Goal: Task Accomplishment & Management: Use online tool/utility

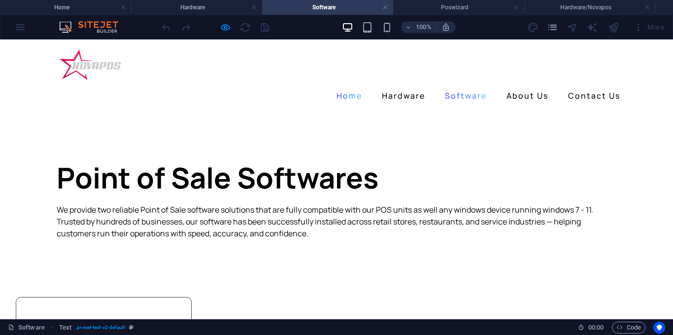
click at [458, 88] on link "Software" at bounding box center [466, 96] width 50 height 16
click at [467, 88] on link "Software" at bounding box center [466, 96] width 50 height 16
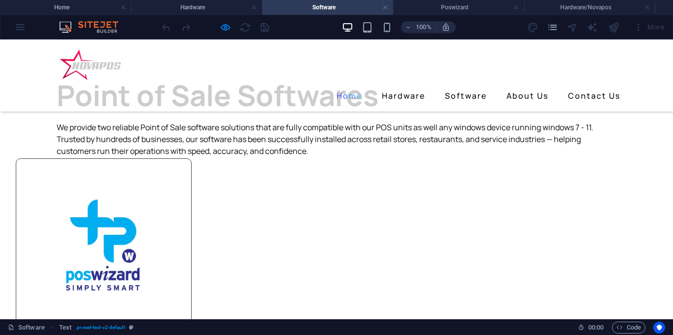
scroll to position [148, 0]
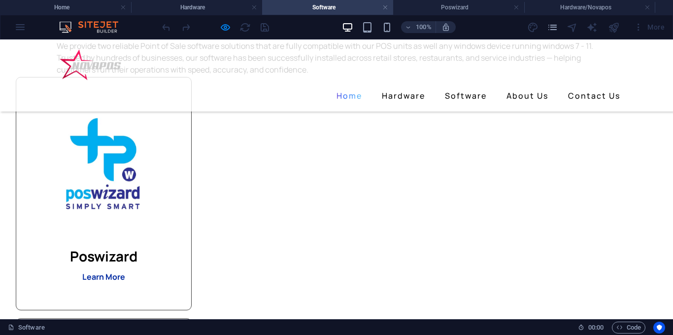
click at [125, 277] on strong "Learn More" at bounding box center [103, 276] width 43 height 11
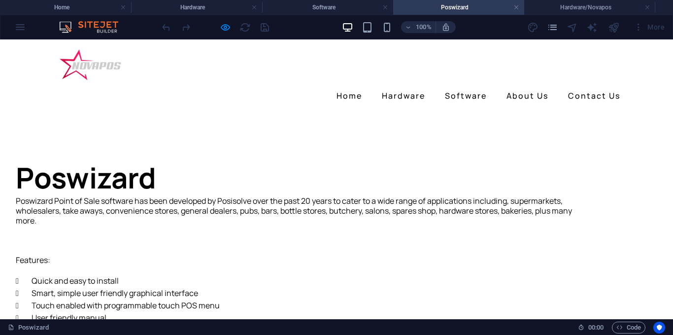
scroll to position [0, 0]
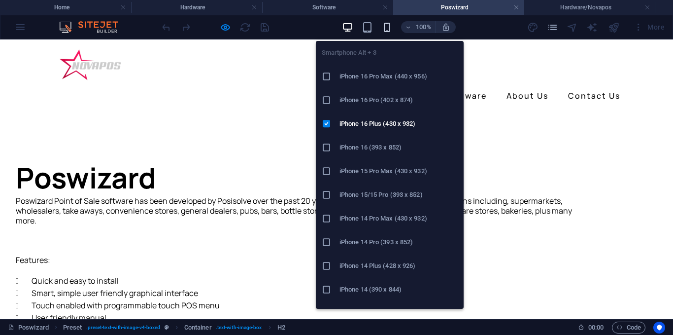
click at [386, 28] on icon "button" at bounding box center [387, 27] width 11 height 11
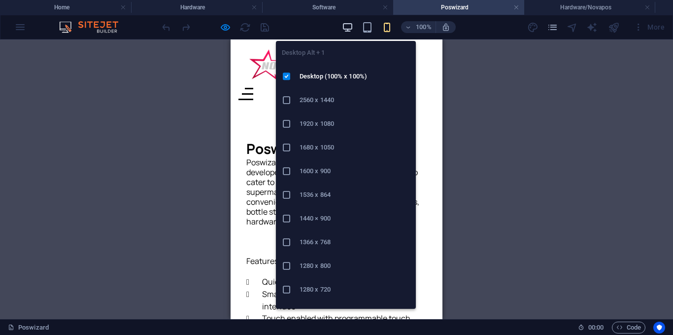
click at [348, 29] on icon "button" at bounding box center [347, 27] width 11 height 11
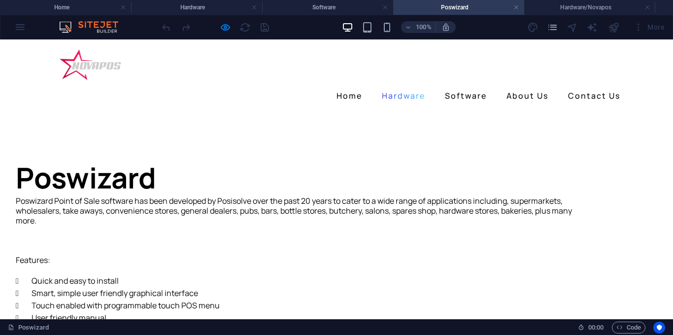
click at [395, 88] on link "Hardware" at bounding box center [403, 96] width 51 height 16
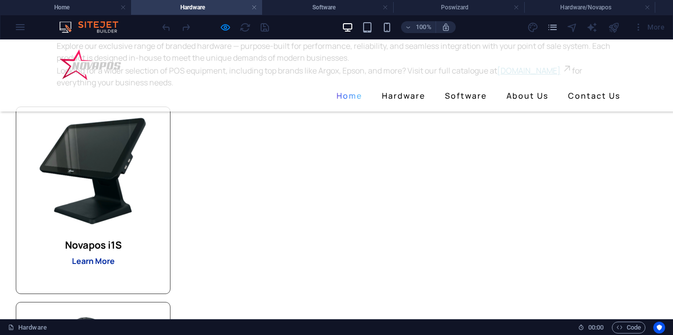
click at [115, 261] on strong "Learn More" at bounding box center [93, 260] width 43 height 11
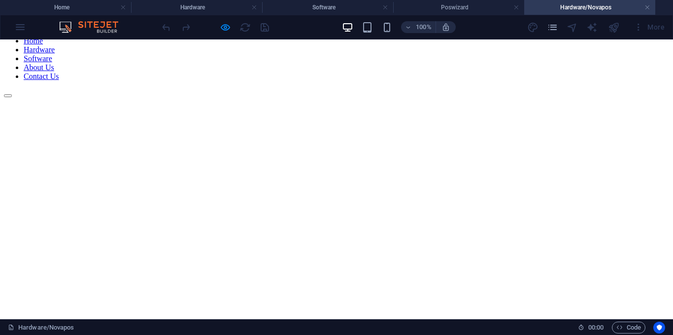
scroll to position [49, 0]
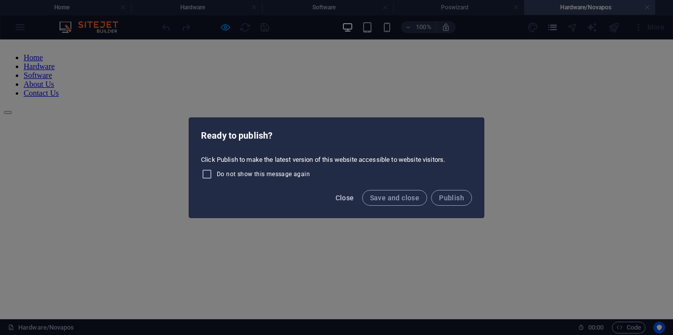
click at [354, 200] on span "Close" at bounding box center [345, 198] width 19 height 8
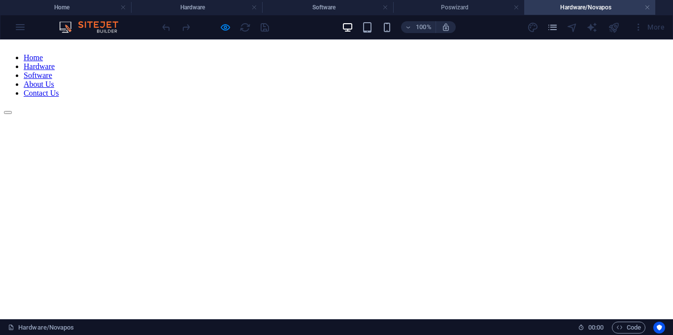
scroll to position [0, 0]
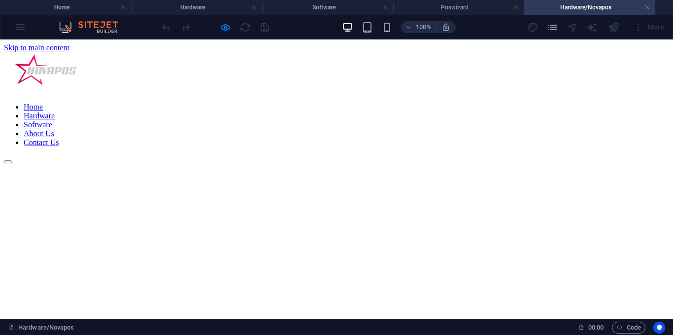
click at [55, 111] on link "Hardware" at bounding box center [39, 115] width 31 height 8
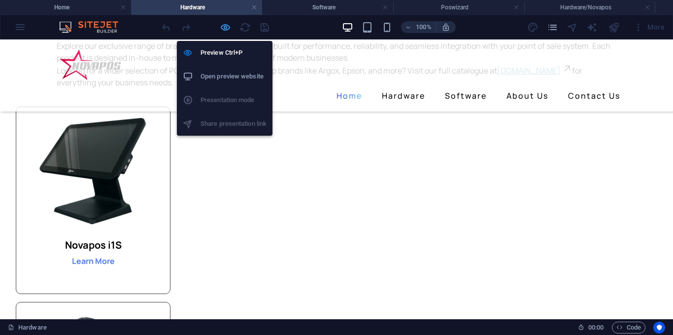
drag, startPoint x: 227, startPoint y: 31, endPoint x: 109, endPoint y: 128, distance: 153.0
click at [227, 31] on icon "button" at bounding box center [225, 27] width 11 height 11
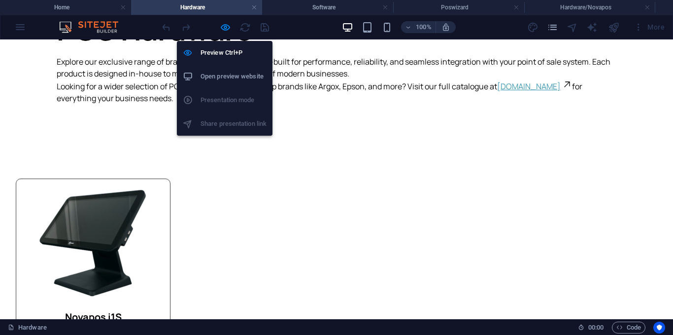
scroll to position [0, 0]
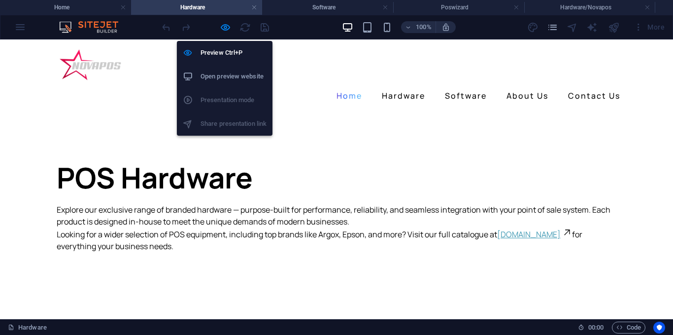
select select "px"
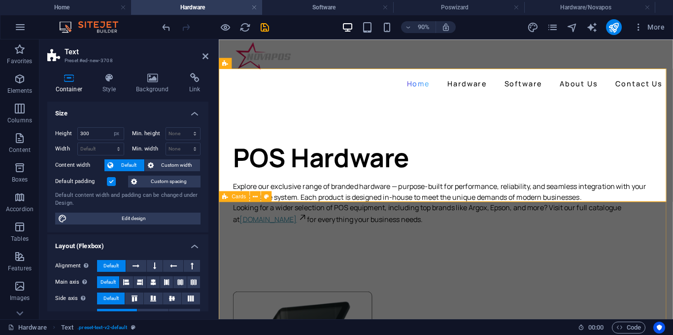
scroll to position [148, 0]
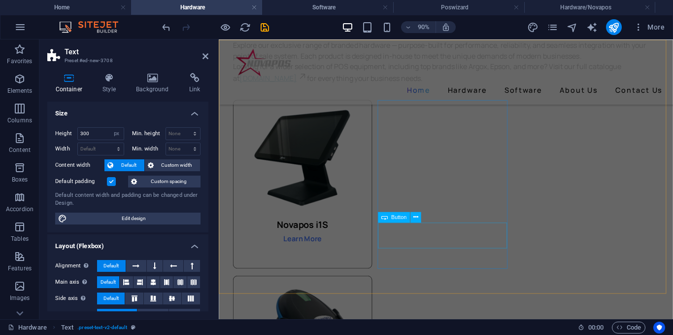
drag, startPoint x: 463, startPoint y: 249, endPoint x: 625, endPoint y: 233, distance: 162.5
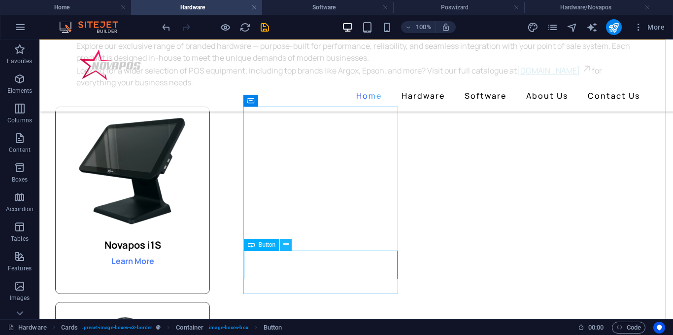
click at [286, 247] on icon at bounding box center [285, 244] width 5 height 10
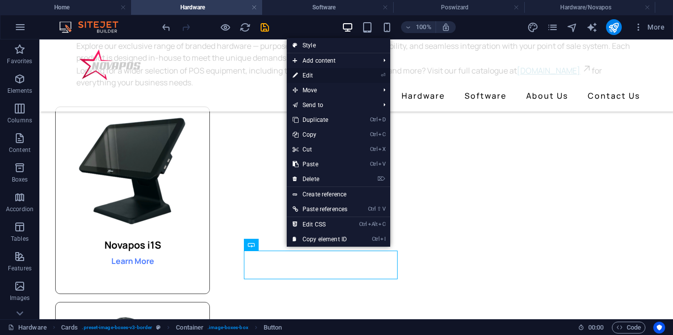
click at [311, 76] on link "⏎ Edit" at bounding box center [320, 75] width 67 height 15
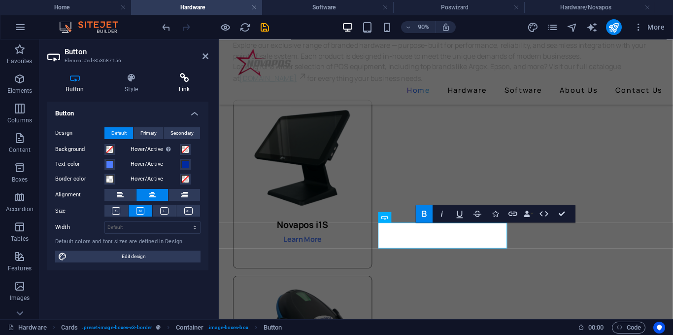
click at [177, 92] on h4 "Link" at bounding box center [184, 83] width 48 height 21
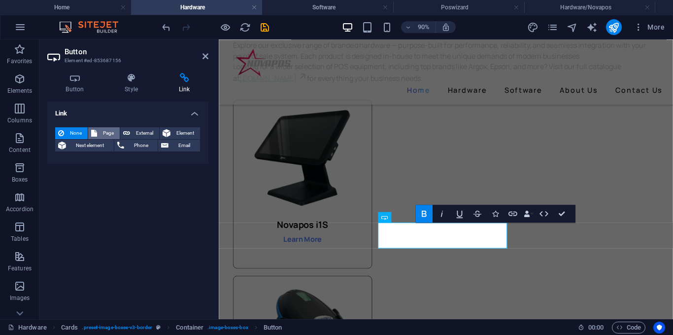
click at [112, 135] on span "Page" at bounding box center [108, 133] width 17 height 12
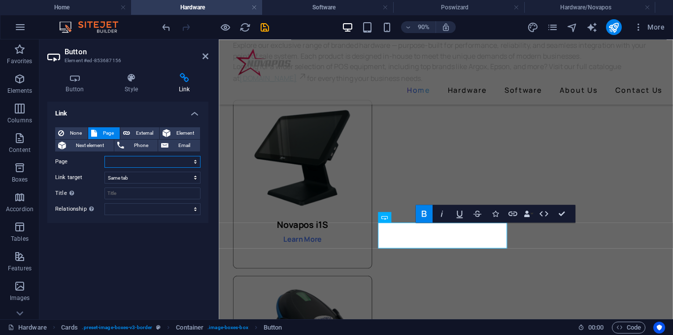
click at [185, 162] on select "Home About Us Specs Hardware Software Poswizard Unisolve Hardware/Novapos Hardw…" at bounding box center [152, 162] width 96 height 12
select select "8"
click at [104, 156] on select "Home About Us Specs Hardware Software Poswizard Unisolve Hardware/Novapos Hardw…" at bounding box center [152, 162] width 96 height 12
click at [204, 57] on icon at bounding box center [206, 56] width 6 height 8
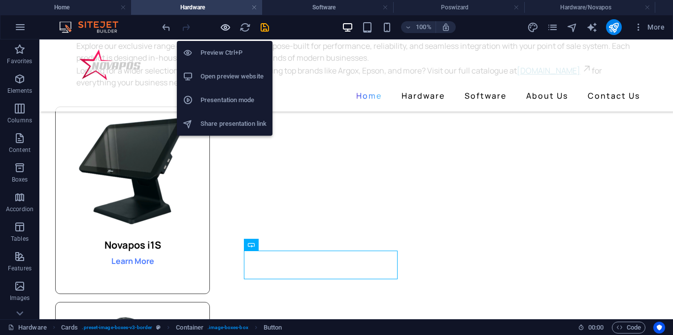
click at [227, 29] on icon "button" at bounding box center [225, 27] width 11 height 11
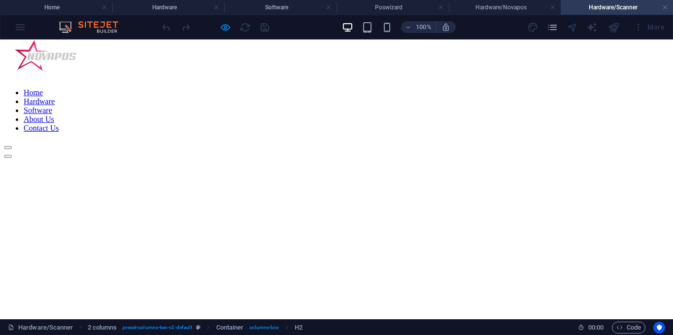
scroll to position [0, 0]
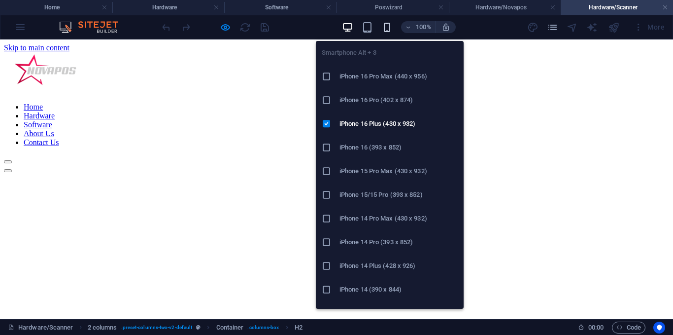
click at [390, 30] on icon "button" at bounding box center [387, 27] width 11 height 11
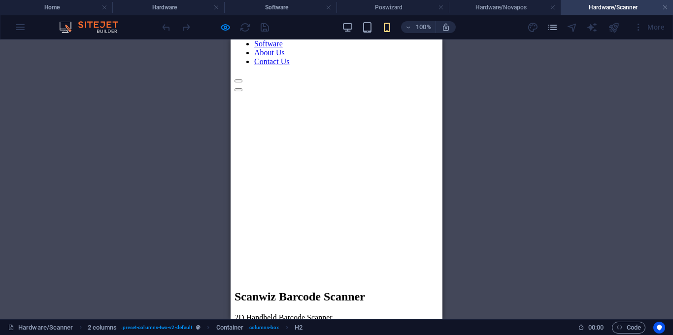
scroll to position [99, 0]
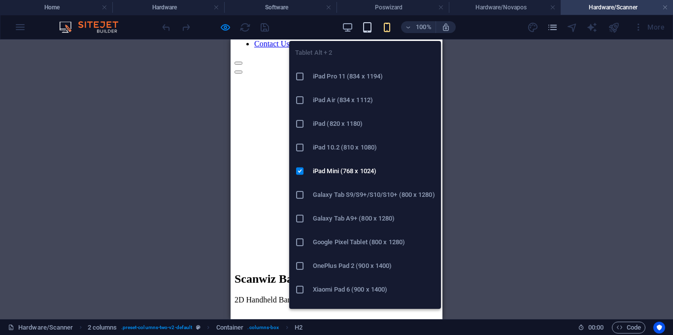
click at [368, 32] on icon "button" at bounding box center [367, 27] width 11 height 11
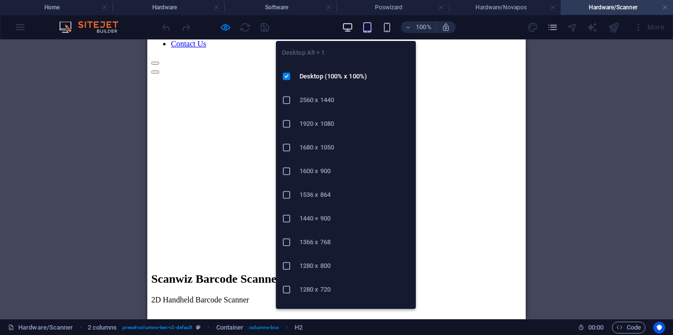
click at [349, 27] on icon "button" at bounding box center [347, 27] width 11 height 11
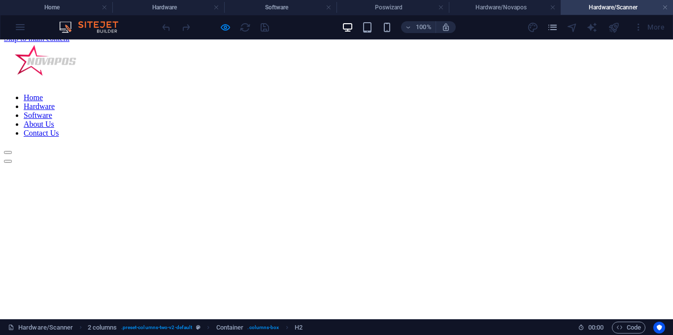
scroll to position [0, 0]
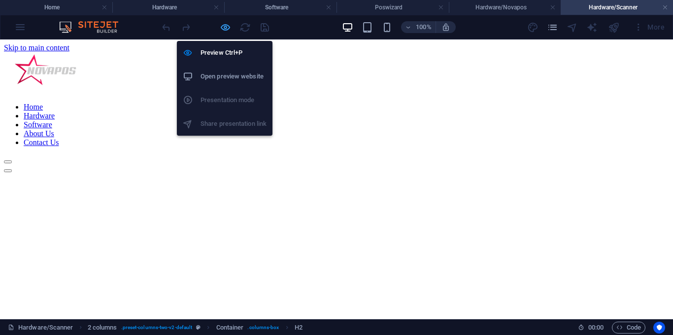
click at [223, 27] on icon "button" at bounding box center [225, 27] width 11 height 11
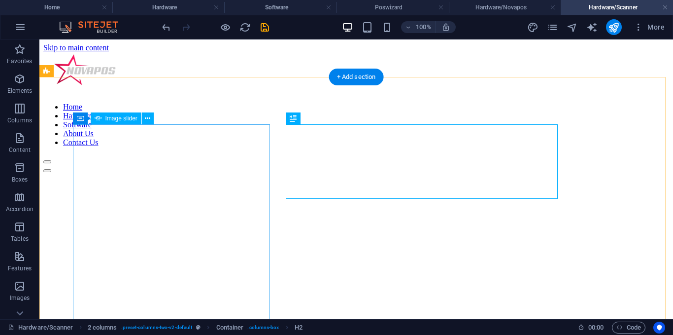
scroll to position [49, 0]
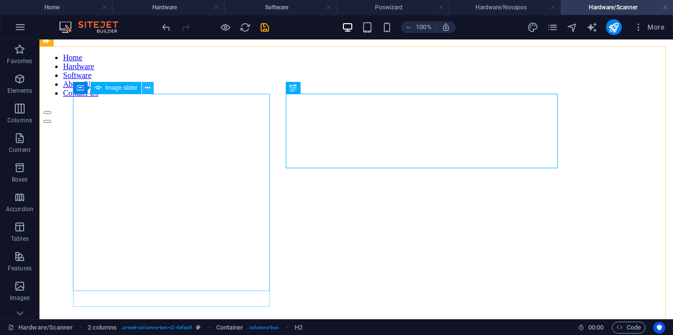
click at [147, 88] on icon at bounding box center [147, 88] width 5 height 10
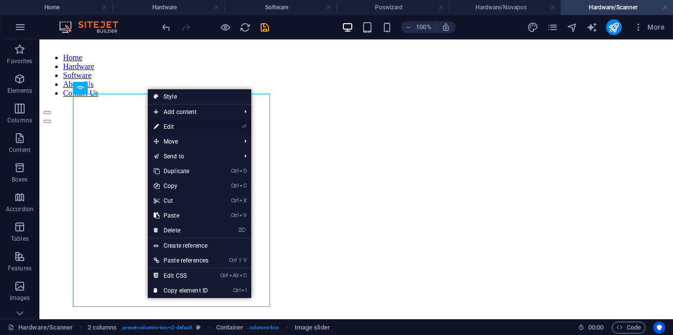
click at [174, 125] on link "⏎ Edit" at bounding box center [181, 126] width 67 height 15
select select "ms"
select select "s"
select select "progressive"
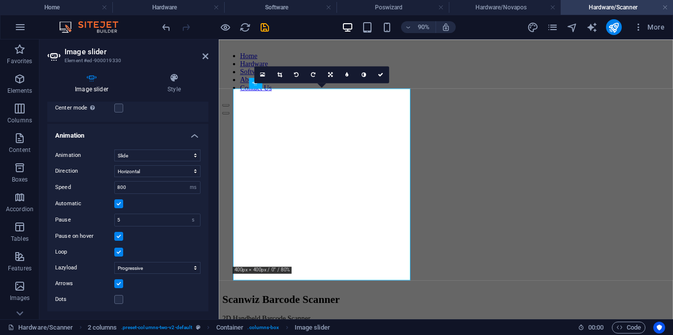
scroll to position [122, 0]
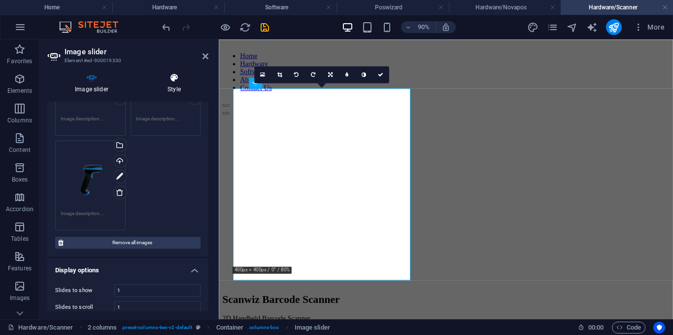
click at [176, 76] on icon at bounding box center [174, 78] width 69 height 10
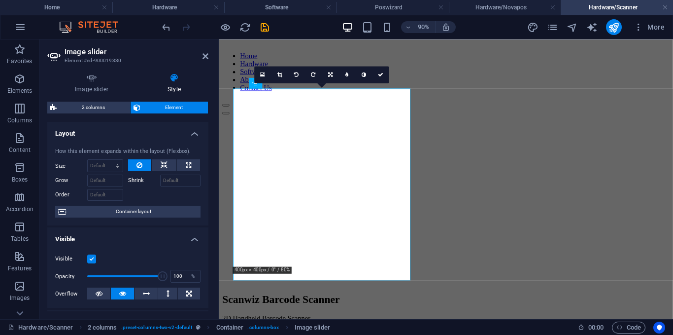
scroll to position [227, 0]
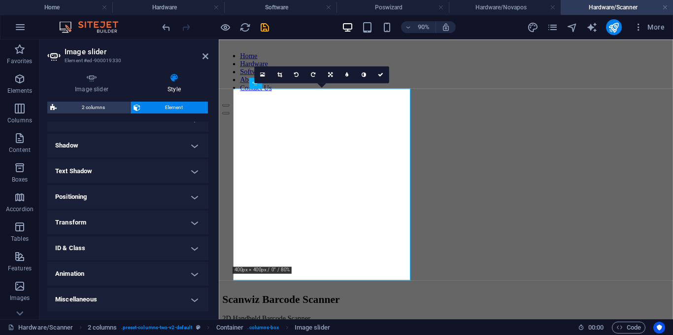
click at [131, 222] on h4 "Transform" at bounding box center [127, 222] width 161 height 24
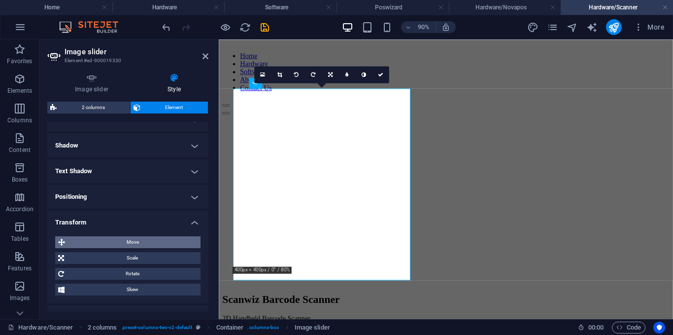
click at [145, 244] on span "Move" at bounding box center [133, 242] width 130 height 12
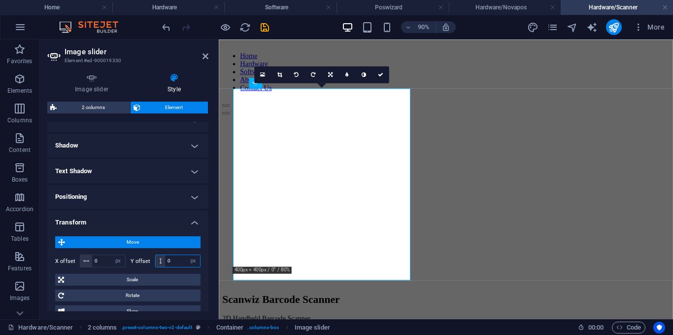
click at [172, 261] on input "0" at bounding box center [182, 261] width 35 height 12
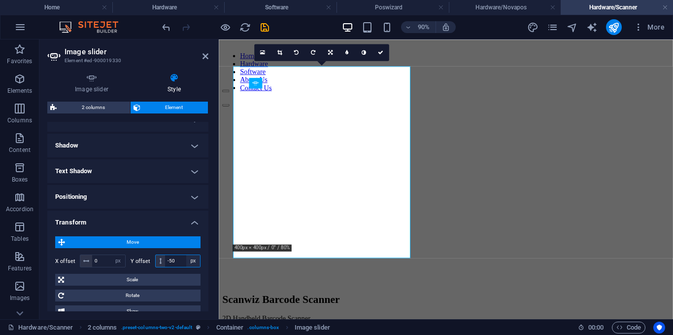
type input "-5"
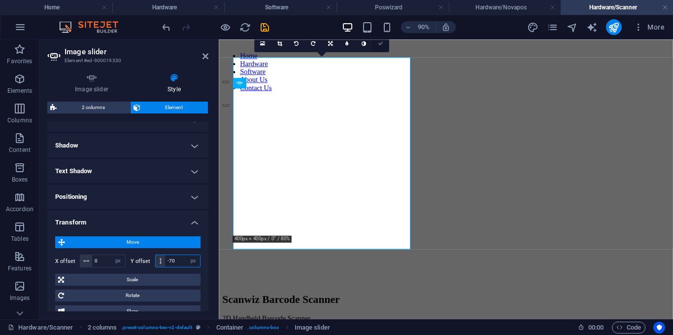
type input "-70"
click at [381, 44] on icon at bounding box center [380, 43] width 5 height 5
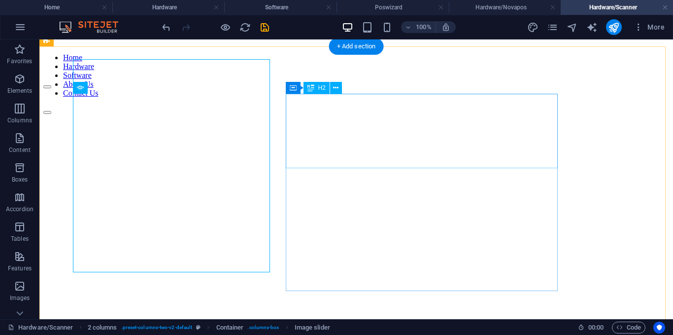
scroll to position [0, 0]
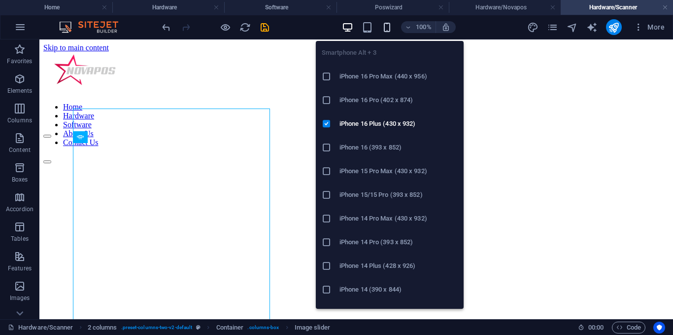
click at [389, 24] on icon "button" at bounding box center [387, 27] width 11 height 11
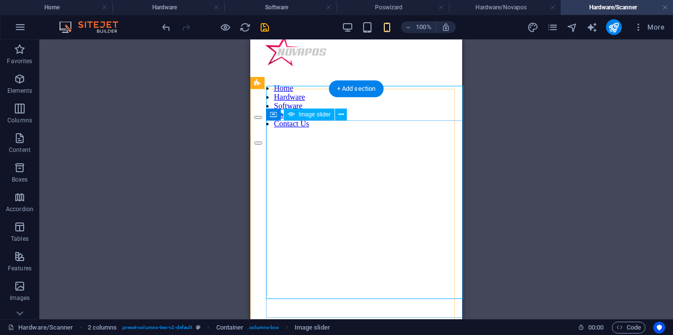
scroll to position [49, 0]
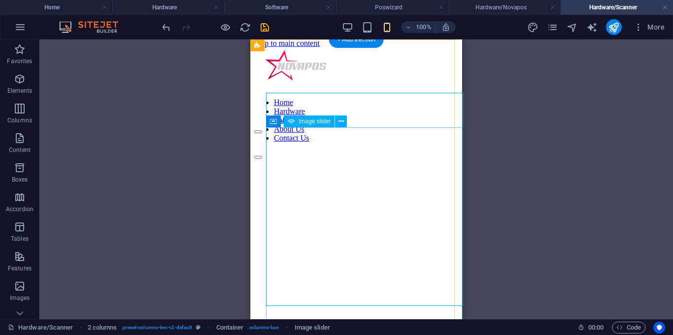
scroll to position [0, 0]
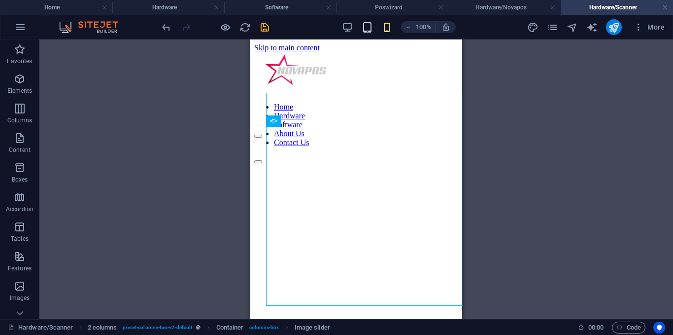
drag, startPoint x: 370, startPoint y: 34, endPoint x: 368, endPoint y: 29, distance: 6.0
click at [370, 33] on div "100%" at bounding box center [399, 27] width 114 height 16
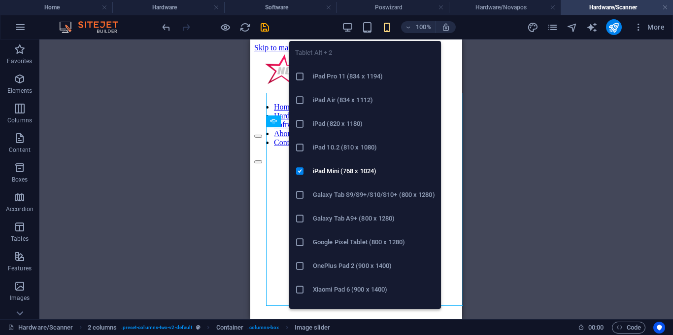
drag, startPoint x: 368, startPoint y: 29, endPoint x: 313, endPoint y: 29, distance: 54.2
click at [368, 28] on icon "button" at bounding box center [367, 27] width 11 height 11
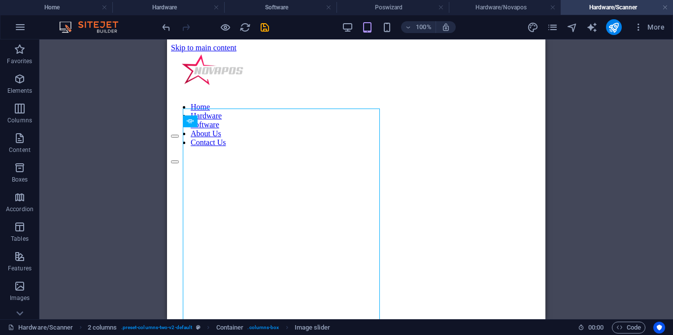
click at [340, 33] on div "100% More" at bounding box center [414, 27] width 509 height 16
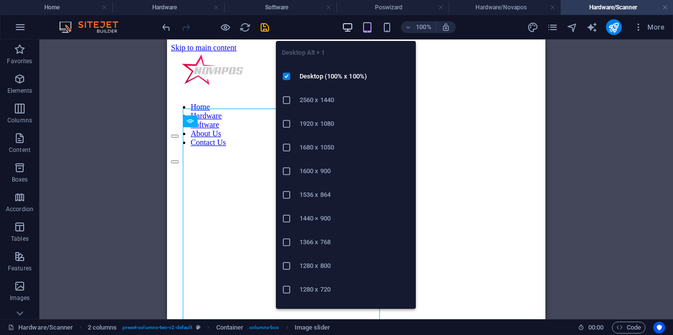
click at [351, 32] on icon "button" at bounding box center [347, 27] width 11 height 11
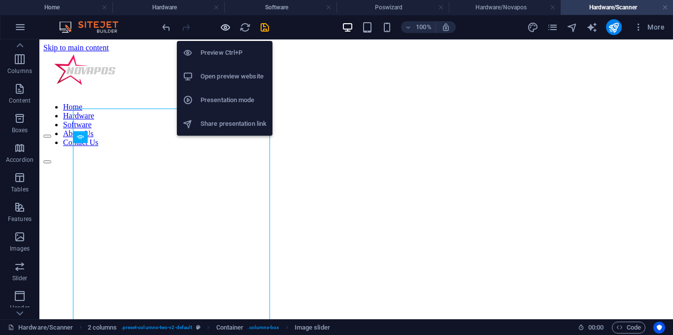
click at [229, 31] on icon "button" at bounding box center [225, 27] width 11 height 11
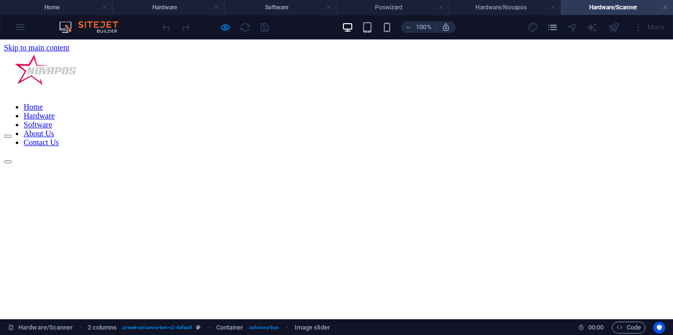
click at [55, 111] on link "Hardware" at bounding box center [39, 115] width 31 height 8
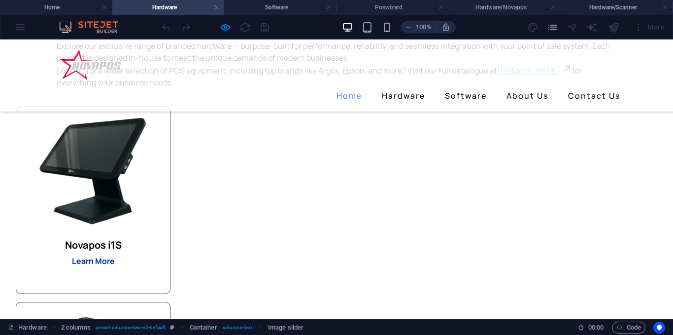
click at [115, 262] on strong "Learn More" at bounding box center [93, 260] width 43 height 11
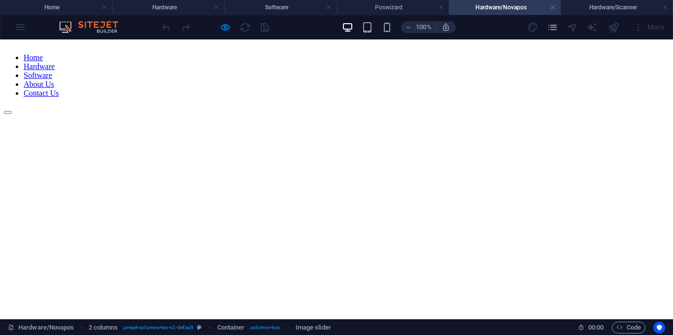
scroll to position [0, 0]
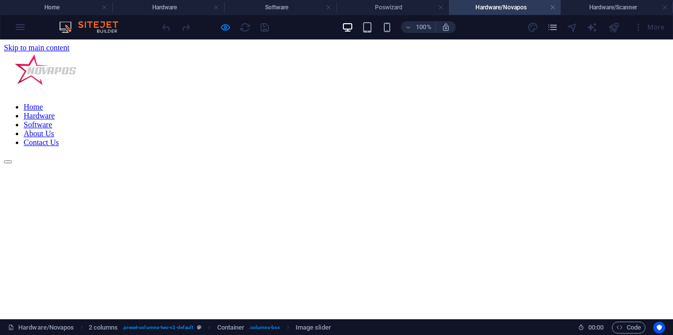
click at [55, 111] on link "Hardware" at bounding box center [39, 115] width 31 height 8
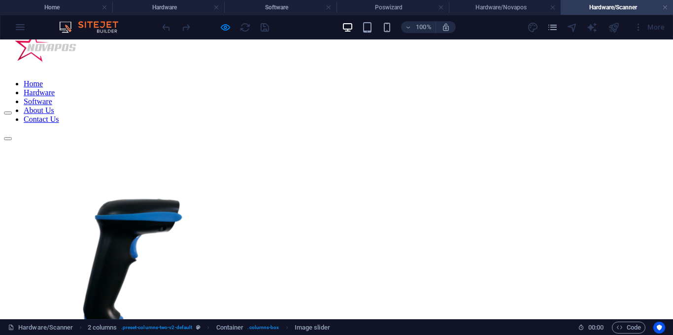
scroll to position [0, 0]
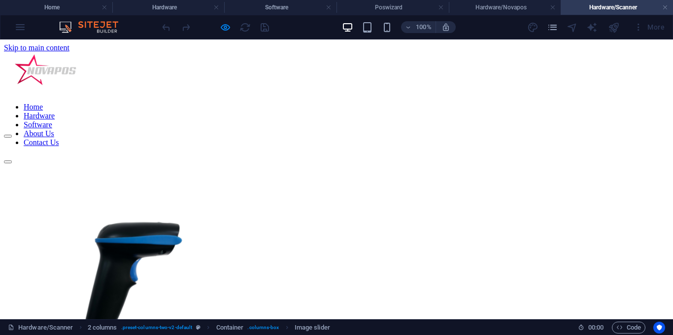
click at [55, 111] on link "Hardware" at bounding box center [39, 115] width 31 height 8
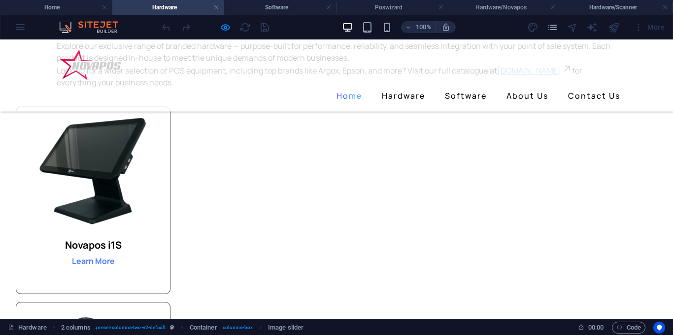
click at [402, 88] on link "Hardware" at bounding box center [403, 96] width 51 height 16
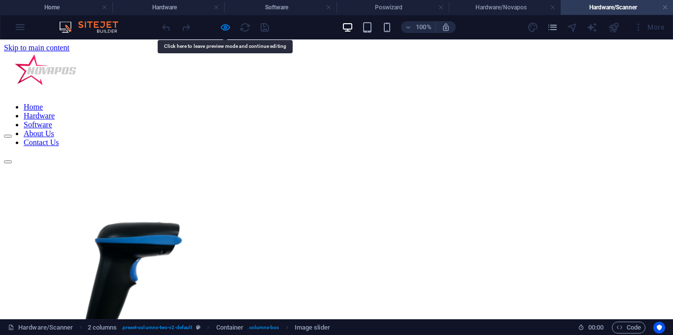
click at [201, 216] on div at bounding box center [102, 262] width 197 height 197
click at [230, 26] on icon "button" at bounding box center [225, 27] width 11 height 11
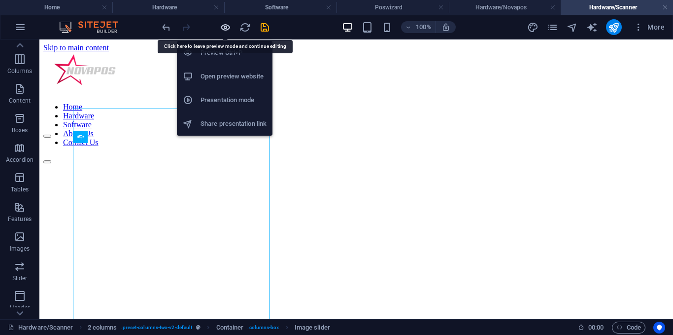
click at [228, 27] on icon "button" at bounding box center [225, 27] width 11 height 11
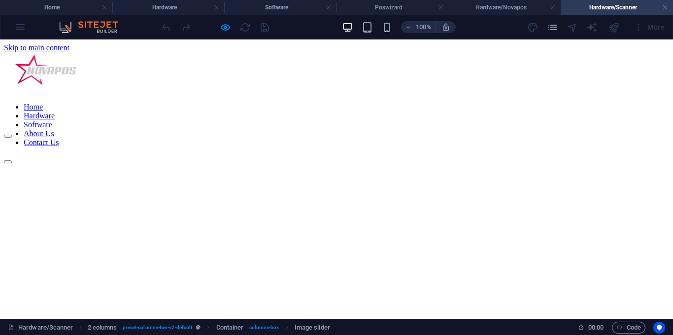
click at [55, 111] on link "Hardware" at bounding box center [39, 115] width 31 height 8
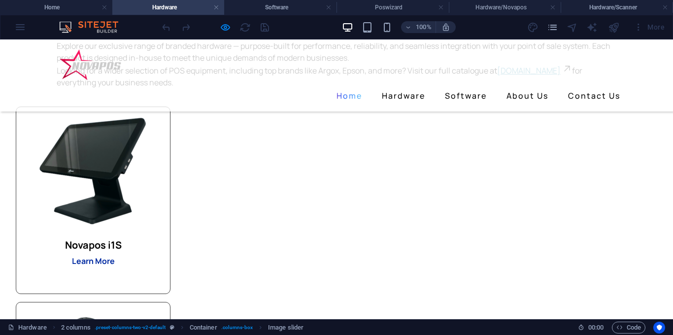
click at [115, 261] on strong "Learn More" at bounding box center [93, 260] width 43 height 11
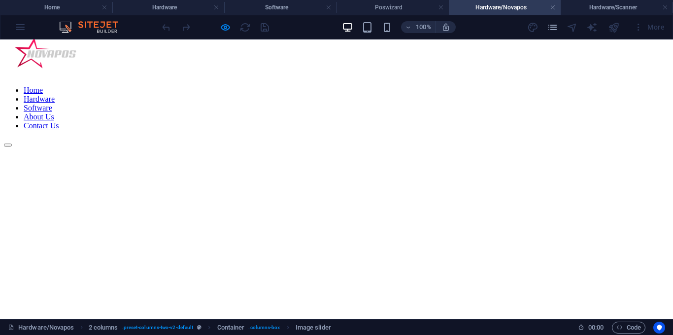
scroll to position [0, 0]
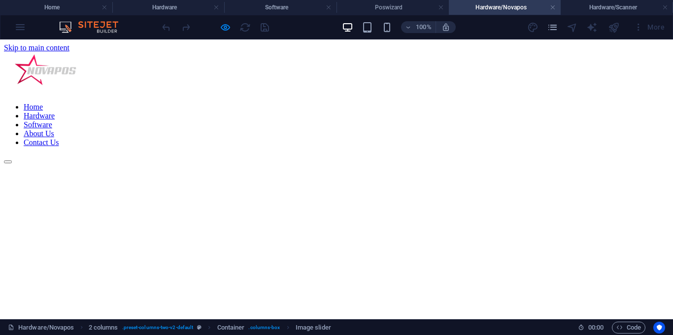
click at [52, 120] on link "Software" at bounding box center [38, 124] width 29 height 8
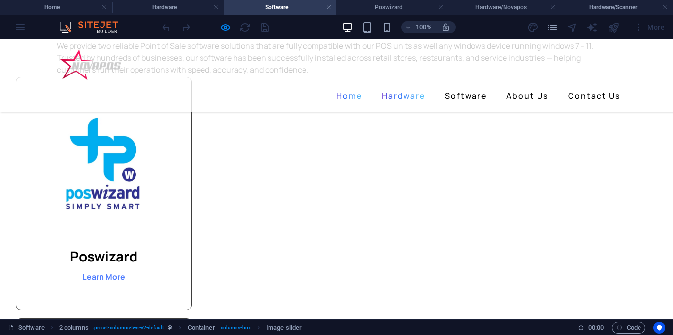
click at [399, 88] on link "Hardware" at bounding box center [403, 96] width 51 height 16
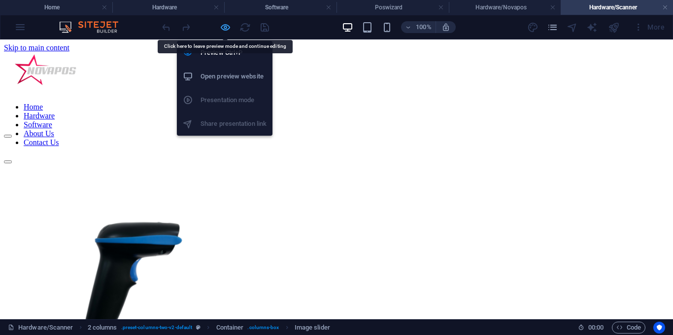
drag, startPoint x: 225, startPoint y: 28, endPoint x: 326, endPoint y: 163, distance: 169.0
click at [225, 28] on icon "button" at bounding box center [225, 27] width 11 height 11
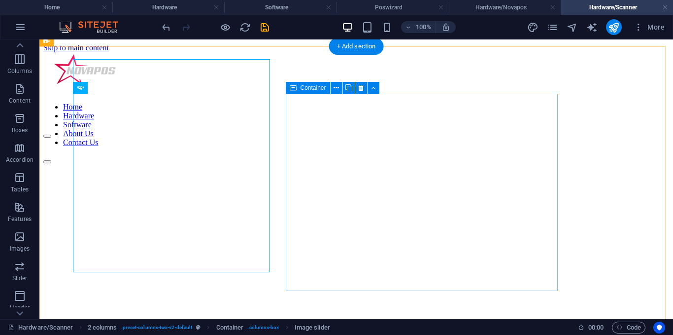
scroll to position [49, 0]
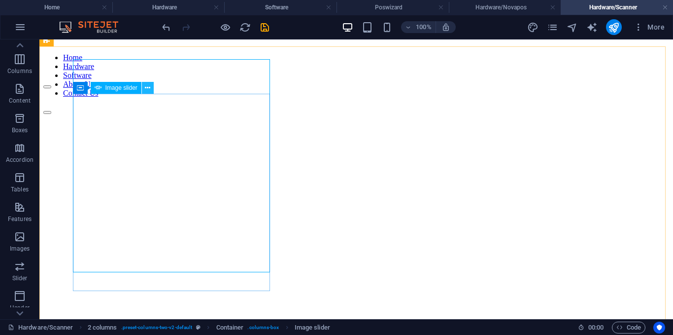
click at [147, 89] on icon at bounding box center [147, 88] width 5 height 10
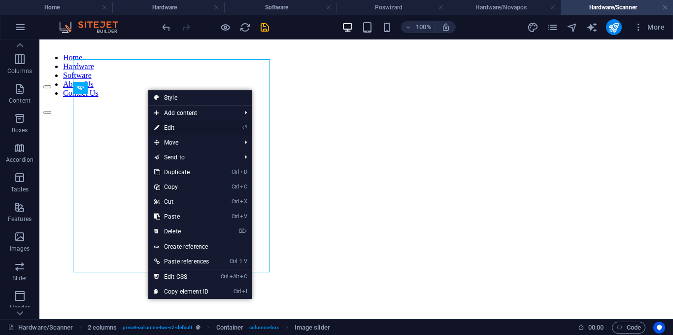
click at [164, 131] on link "⏎ Edit" at bounding box center [181, 127] width 67 height 15
select select "ms"
select select "s"
select select "progressive"
select select "px"
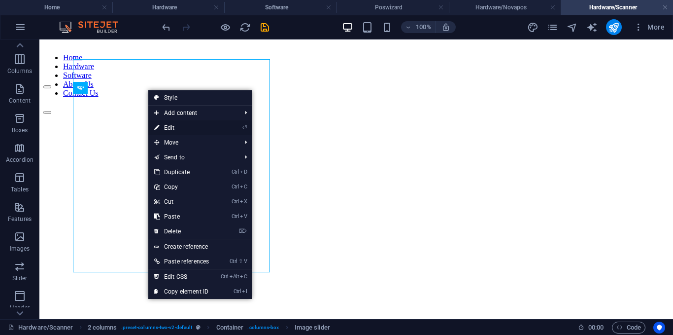
select select "px"
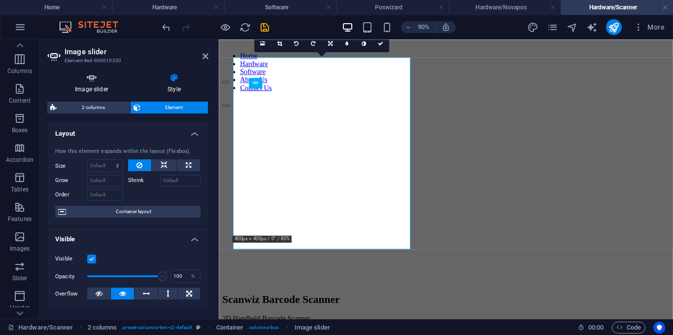
click at [103, 78] on icon at bounding box center [91, 78] width 89 height 10
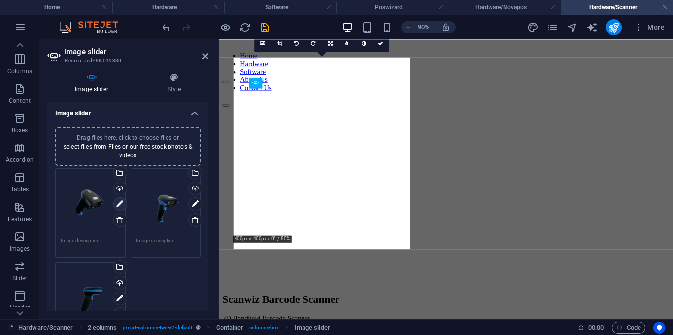
click at [120, 204] on icon at bounding box center [119, 204] width 7 height 12
click at [283, 42] on link at bounding box center [279, 43] width 17 height 17
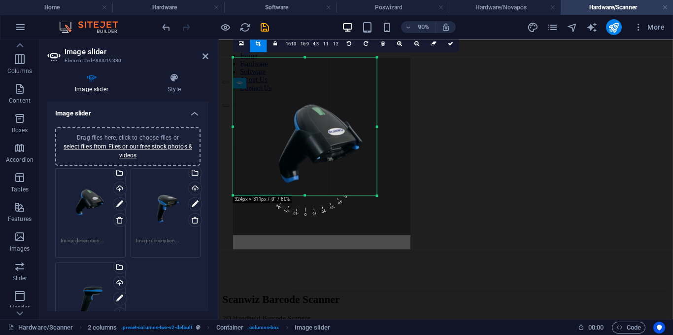
drag, startPoint x: 410, startPoint y: 238, endPoint x: 373, endPoint y: 194, distance: 57.7
click at [373, 194] on div "180 170 160 150 140 130 120 110 100 90 80 70 60 50 40 30 20 10 0 -10 -20 -30 -4…" at bounding box center [305, 126] width 144 height 138
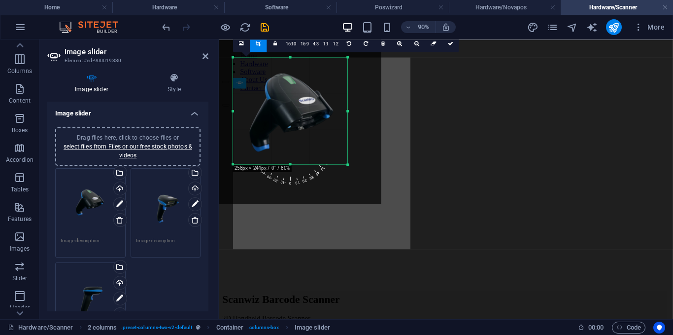
drag, startPoint x: 233, startPoint y: 57, endPoint x: 266, endPoint y: 91, distance: 47.4
click at [266, 91] on div "180 170 160 150 140 130 120 110 100 90 80 70 60 50 40 30 20 10 0 -10 -20 -30 -4…" at bounding box center [290, 110] width 114 height 107
click at [258, 50] on link at bounding box center [258, 43] width 17 height 17
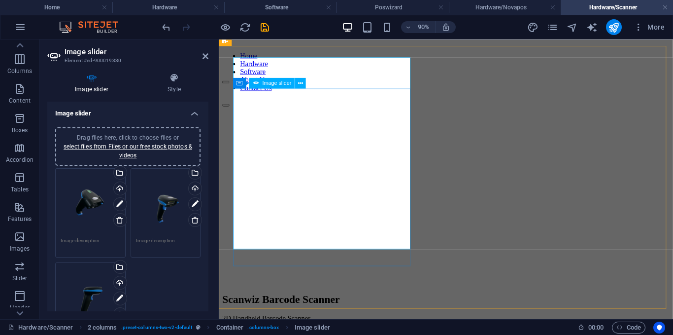
click at [280, 130] on div at bounding box center [321, 240] width 197 height 321
click at [165, 26] on icon "undo" at bounding box center [166, 27] width 11 height 11
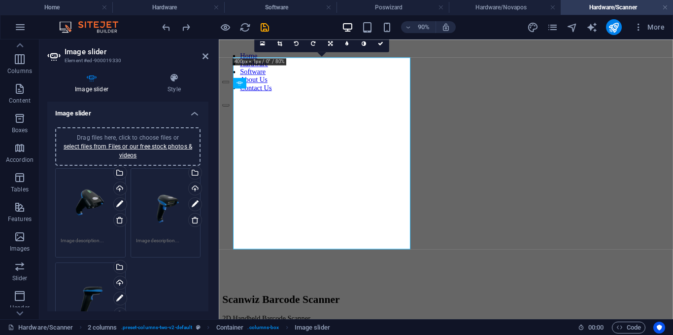
click at [192, 30] on div at bounding box center [215, 27] width 110 height 16
click at [188, 25] on icon "redo" at bounding box center [185, 27] width 11 height 11
drag, startPoint x: 340, startPoint y: 1, endPoint x: 379, endPoint y: 41, distance: 55.8
click at [379, 41] on icon at bounding box center [380, 43] width 5 height 5
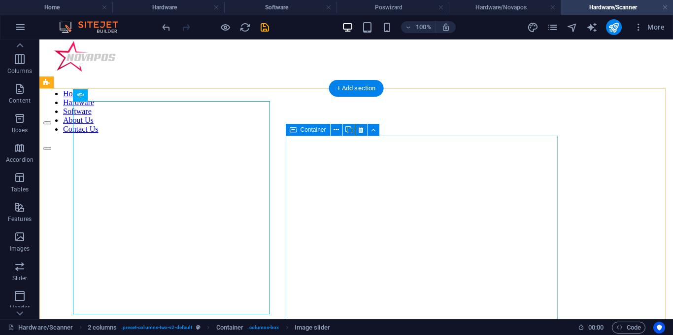
scroll to position [0, 0]
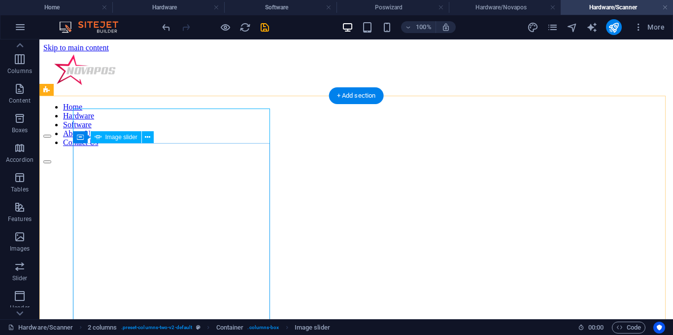
click at [51, 138] on button "button" at bounding box center [47, 136] width 8 height 3
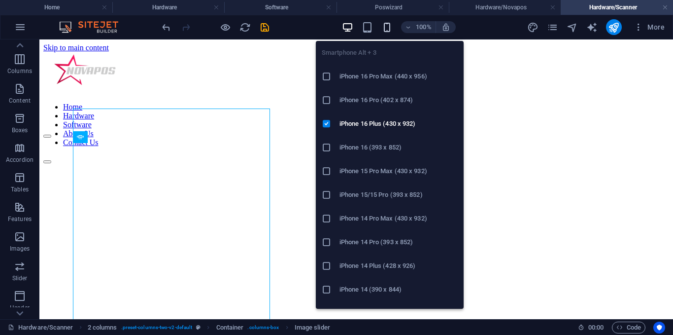
click at [385, 28] on icon "button" at bounding box center [387, 27] width 11 height 11
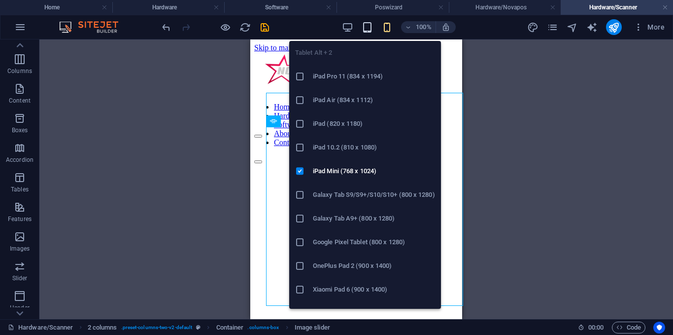
click at [370, 26] on icon "button" at bounding box center [367, 27] width 11 height 11
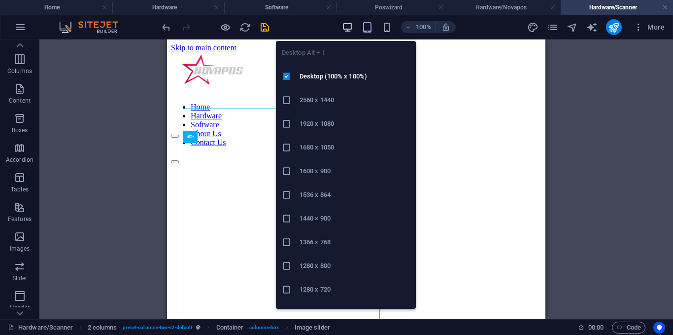
click at [348, 30] on icon "button" at bounding box center [347, 27] width 11 height 11
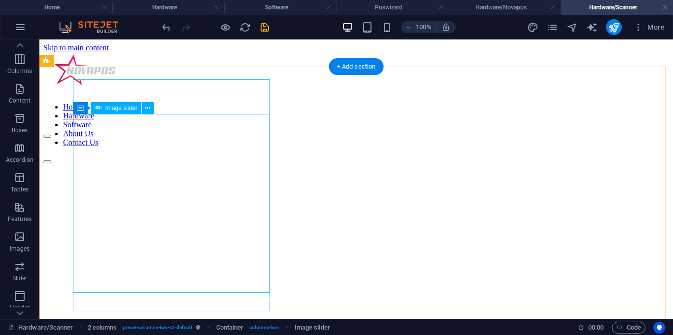
scroll to position [49, 0]
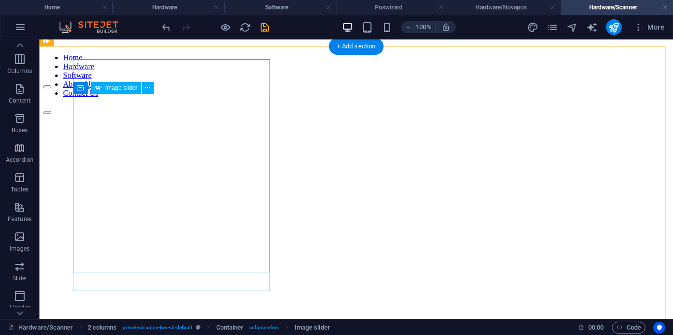
select select "ms"
select select "s"
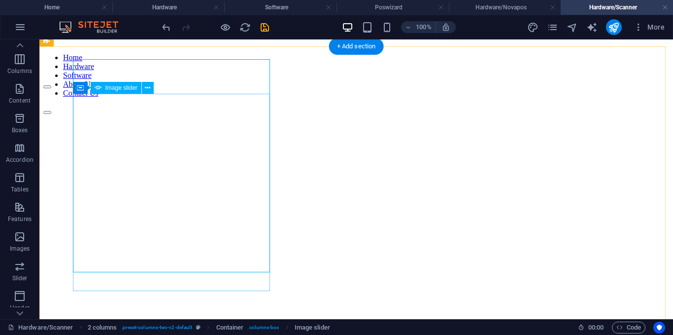
select select "progressive"
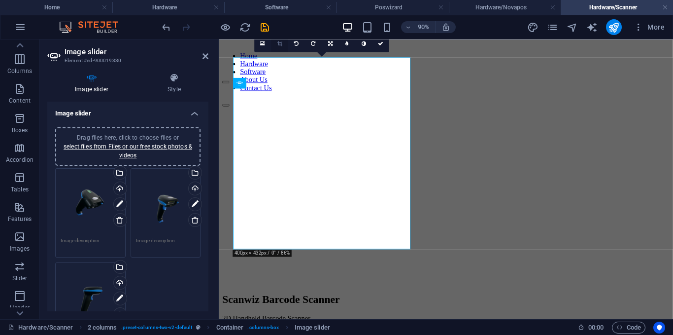
click at [279, 45] on icon at bounding box center [279, 43] width 5 height 5
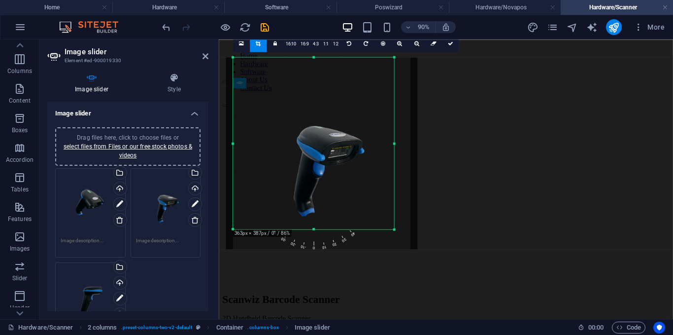
drag, startPoint x: 410, startPoint y: 247, endPoint x: 256, endPoint y: 82, distance: 225.7
click at [390, 229] on div "180 170 160 150 140 130 120 110 100 90 80 70 60 50 40 30 20 10 0 -10 -20 -30 -4…" at bounding box center [313, 143] width 161 height 172
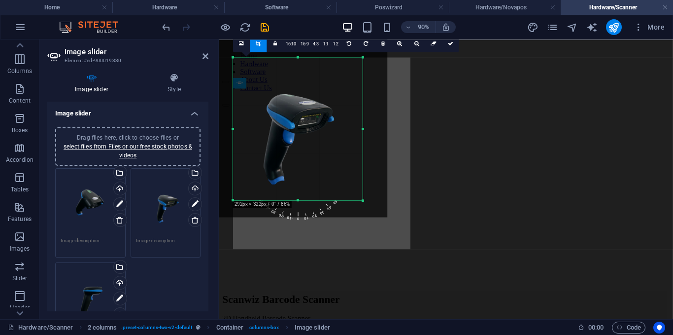
drag, startPoint x: 234, startPoint y: 57, endPoint x: 267, endPoint y: 93, distance: 48.8
click at [267, 93] on div "180 170 160 150 140 130 120 110 100 90 80 70 60 50 40 30 20 10 0 -10 -20 -30 -4…" at bounding box center [298, 128] width 130 height 143
click at [257, 47] on link at bounding box center [258, 43] width 17 height 17
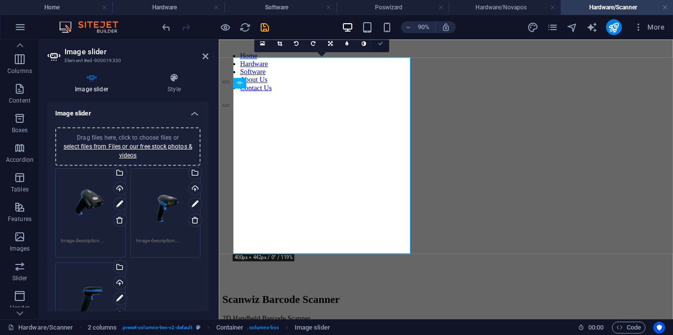
click at [380, 45] on icon at bounding box center [380, 43] width 5 height 5
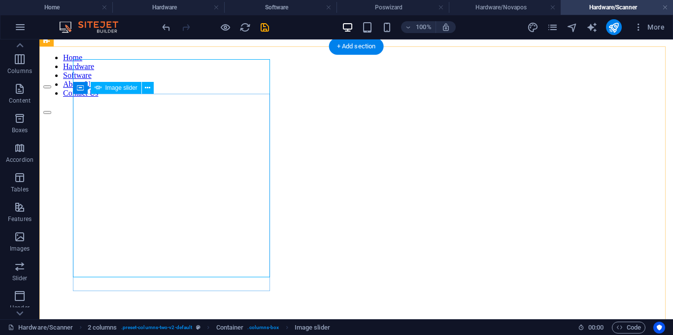
click at [51, 88] on button "button" at bounding box center [47, 86] width 8 height 3
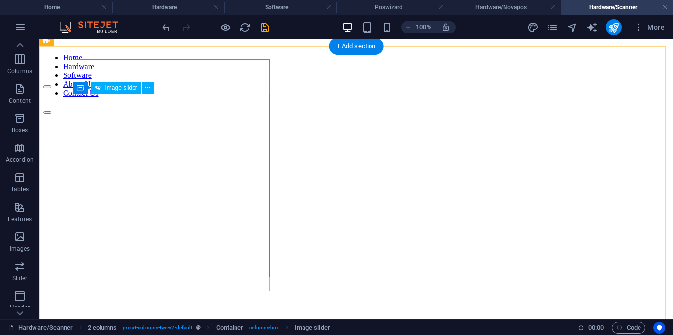
select select "ms"
select select "s"
select select "progressive"
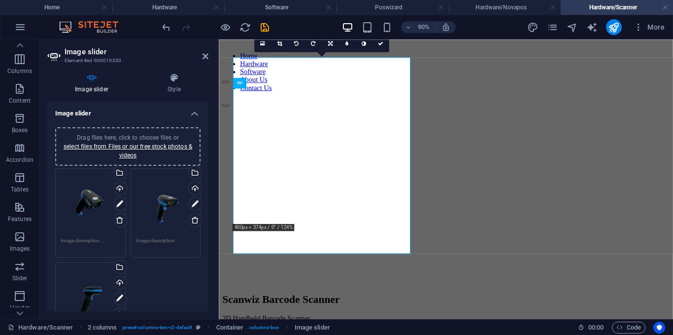
click at [278, 46] on icon at bounding box center [279, 43] width 5 height 5
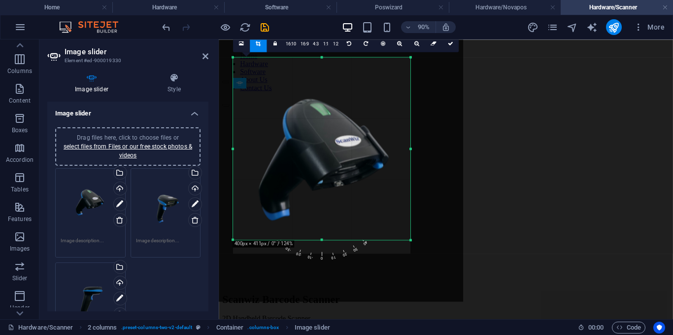
drag, startPoint x: 325, startPoint y: 57, endPoint x: 325, endPoint y: 39, distance: 18.2
click at [325, 39] on section "Favorites Elements Columns Content Boxes Accordion Tables Features Images Slide…" at bounding box center [336, 178] width 673 height 279
click at [445, 43] on link at bounding box center [450, 43] width 17 height 17
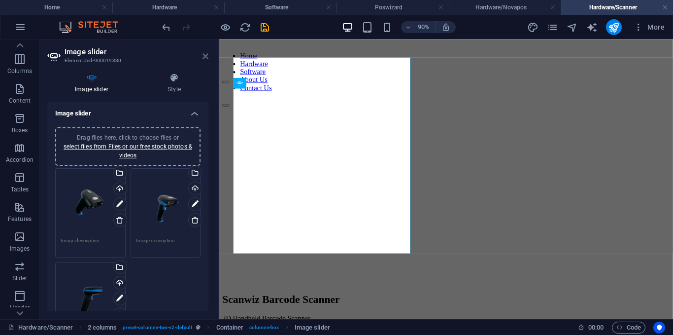
click at [207, 56] on icon at bounding box center [206, 56] width 6 height 8
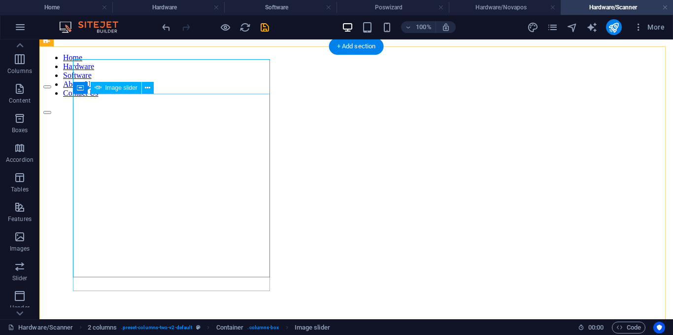
click at [51, 88] on button "button" at bounding box center [47, 86] width 8 height 3
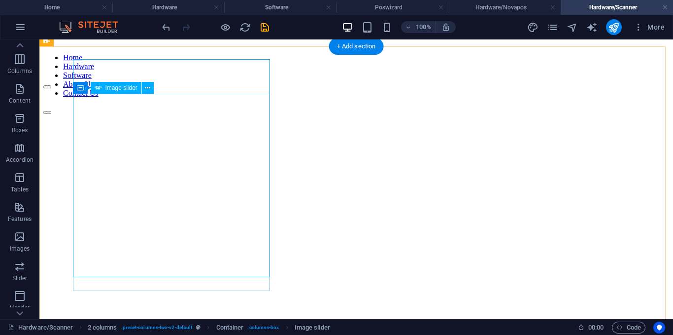
select select "ms"
select select "s"
select select "progressive"
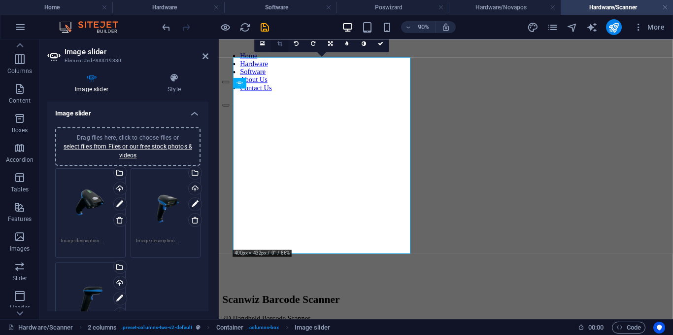
click at [283, 40] on link at bounding box center [279, 43] width 17 height 17
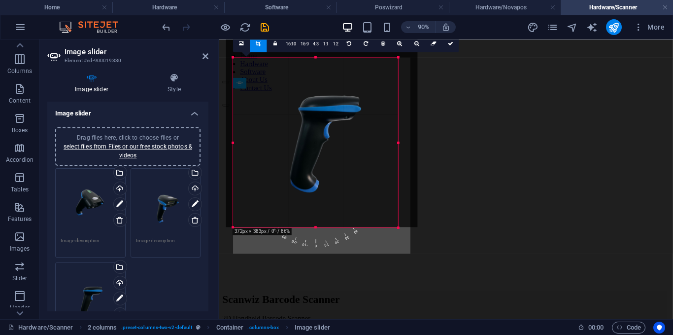
drag, startPoint x: 411, startPoint y: 57, endPoint x: 264, endPoint y: 80, distance: 148.7
click at [395, 82] on div "180 170 160 150 140 130 120 110 100 90 80 70 60 50 40 30 20 10 0 -10 -20 -30 -4…" at bounding box center [315, 142] width 165 height 170
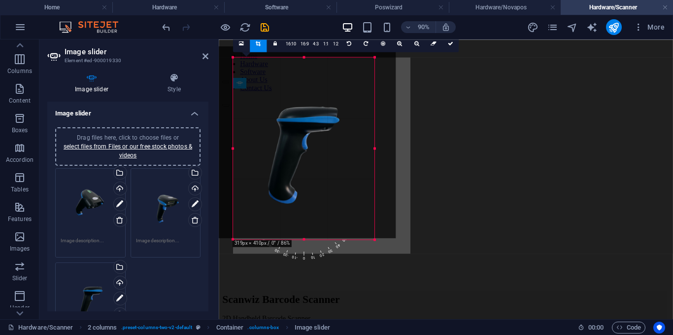
drag, startPoint x: 234, startPoint y: 59, endPoint x: 258, endPoint y: 47, distance: 27.1
click at [258, 57] on div "180 170 160 150 140 130 120 110 100 90 80 70 60 50 40 30 20 10 0 -10 -20 -30 -4…" at bounding box center [303, 148] width 141 height 182
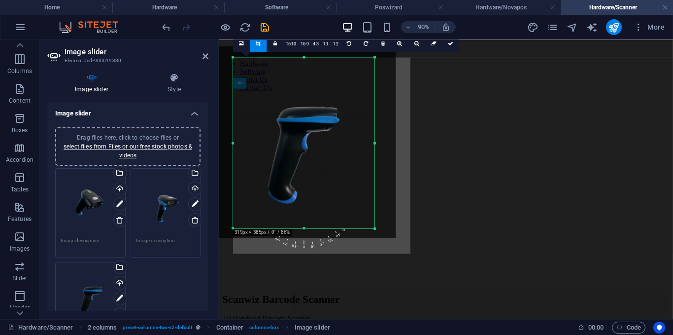
drag, startPoint x: 302, startPoint y: 237, endPoint x: 302, endPoint y: 226, distance: 10.9
click at [302, 226] on div "180 170 160 150 140 130 120 110 100 90 80 70 60 50 40 30 20 10 0 -10 -20 -30 -4…" at bounding box center [303, 142] width 141 height 171
click at [447, 39] on header "90% More" at bounding box center [336, 27] width 673 height 25
drag, startPoint x: 447, startPoint y: 42, endPoint x: 253, endPoint y: 4, distance: 197.5
click at [448, 43] on icon at bounding box center [450, 43] width 5 height 5
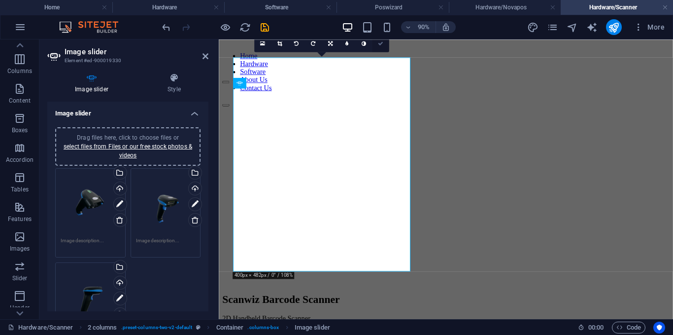
click at [382, 41] on icon at bounding box center [380, 43] width 5 height 5
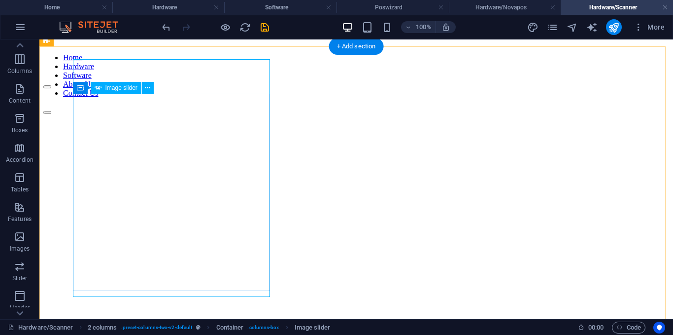
click at [51, 88] on button "button" at bounding box center [47, 86] width 8 height 3
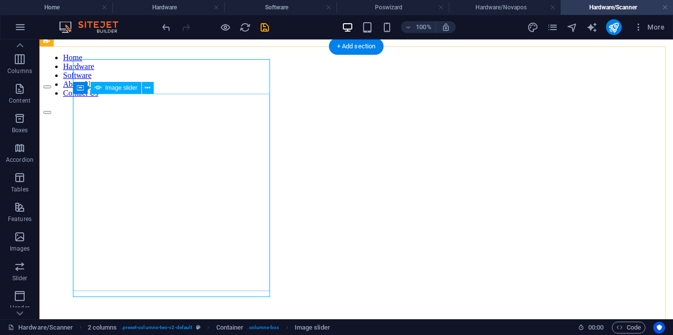
select select "ms"
select select "s"
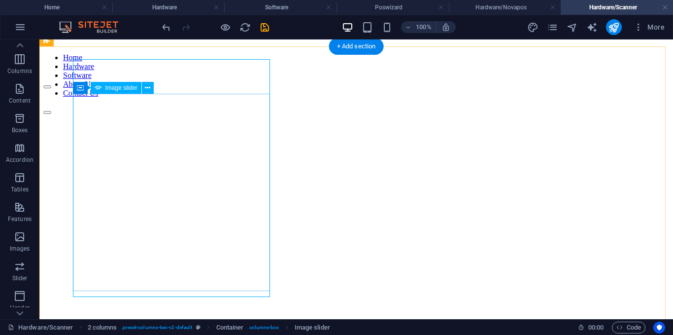
select select "progressive"
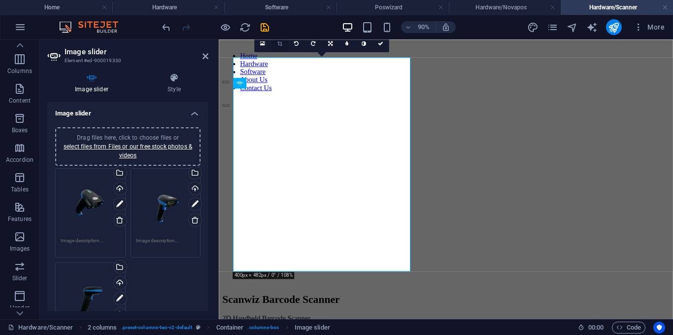
click at [284, 43] on link at bounding box center [279, 43] width 17 height 17
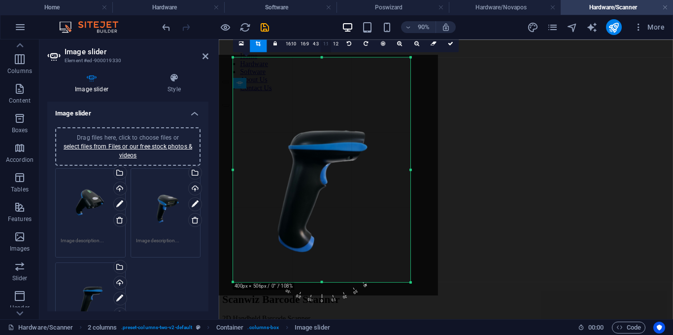
drag, startPoint x: 320, startPoint y: 56, endPoint x: 320, endPoint y: 44, distance: 11.8
click at [320, 57] on div "180 170 160 150 140 130 120 110 100 90 80 70 60 50 40 30 20 10 0 -10 -20 -30 -4…" at bounding box center [321, 169] width 177 height 224
click at [322, 54] on div at bounding box center [318, 174] width 258 height 258
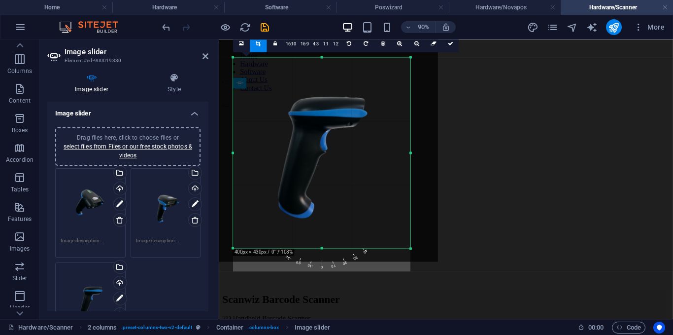
drag, startPoint x: 323, startPoint y: 57, endPoint x: 328, endPoint y: 95, distance: 37.8
click at [328, 95] on div "180 170 160 150 140 130 120 110 100 90 80 70 60 50 40 30 20 10 0 -10 -20 -30 -4…" at bounding box center [321, 152] width 177 height 191
click at [444, 45] on link at bounding box center [450, 43] width 17 height 17
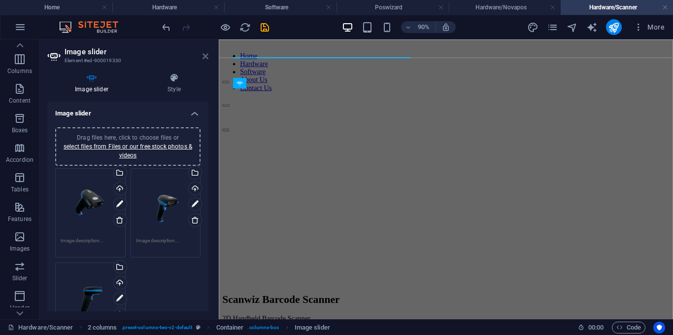
drag, startPoint x: 203, startPoint y: 57, endPoint x: 163, endPoint y: 17, distance: 56.8
click at [203, 57] on icon at bounding box center [206, 56] width 6 height 8
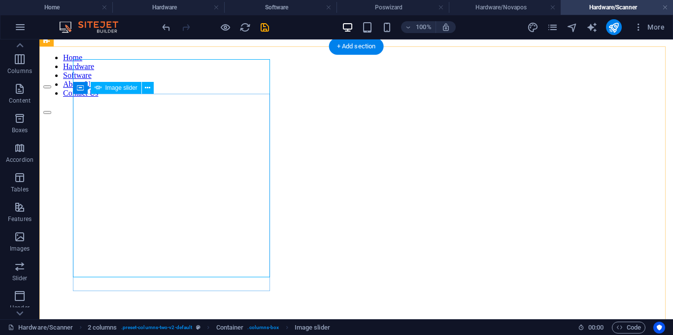
select select "ms"
select select "s"
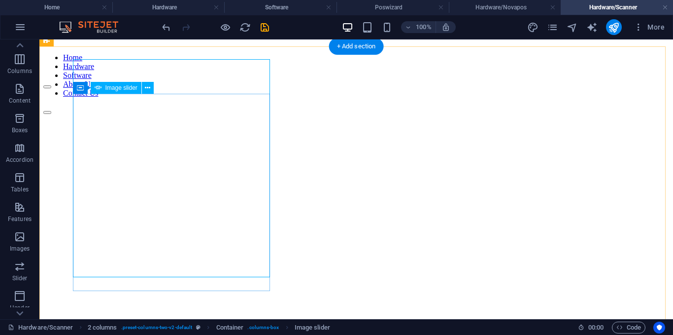
select select "progressive"
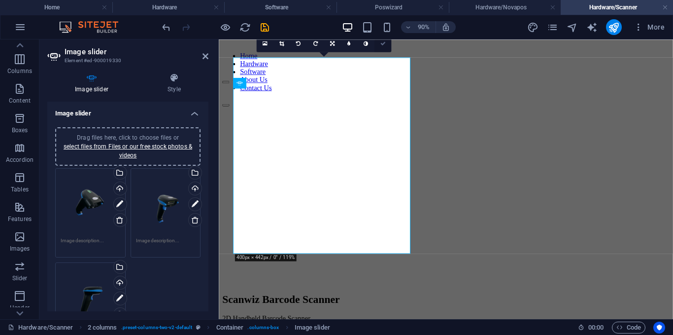
drag, startPoint x: 343, startPoint y: 3, endPoint x: 383, endPoint y: 42, distance: 55.8
click at [383, 42] on icon at bounding box center [382, 43] width 5 height 5
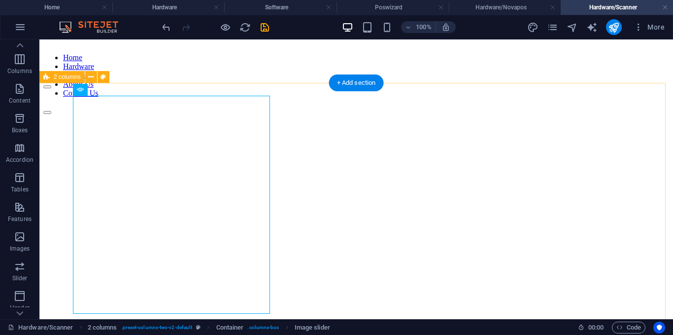
scroll to position [0, 0]
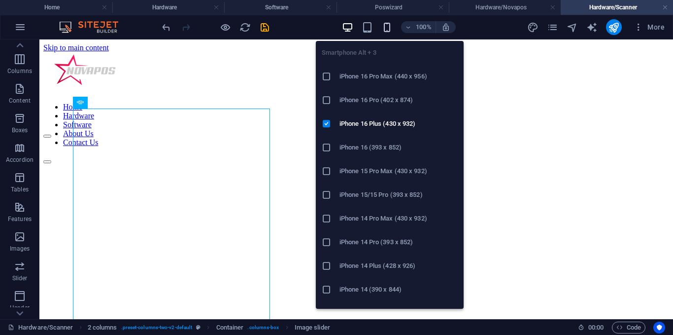
click at [391, 28] on icon "button" at bounding box center [387, 27] width 11 height 11
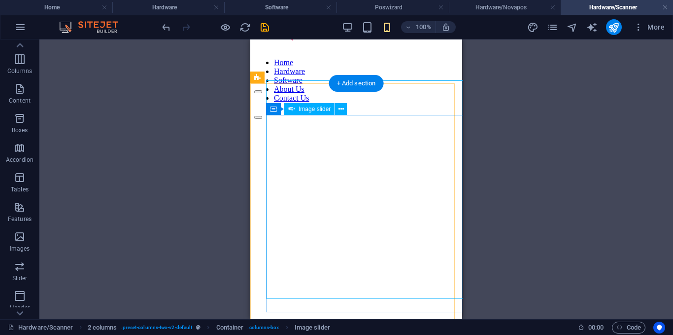
scroll to position [49, 0]
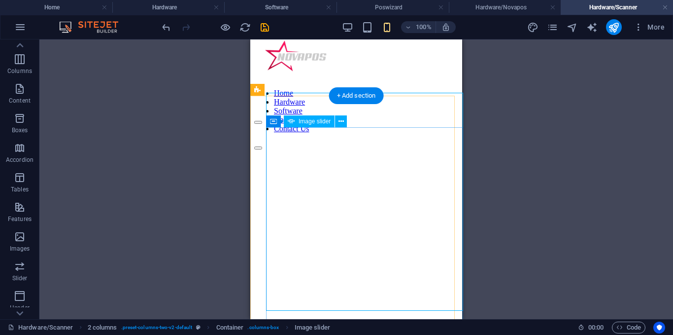
scroll to position [0, 0]
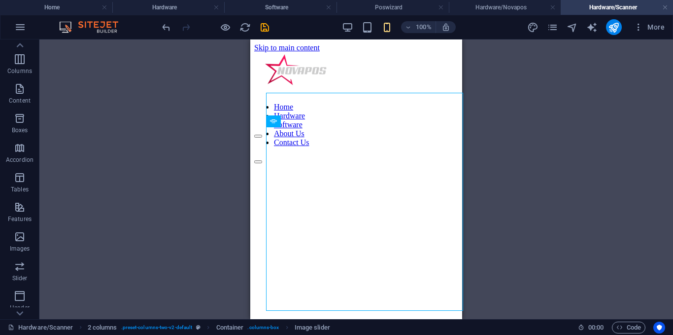
click at [355, 28] on div "100%" at bounding box center [399, 27] width 114 height 16
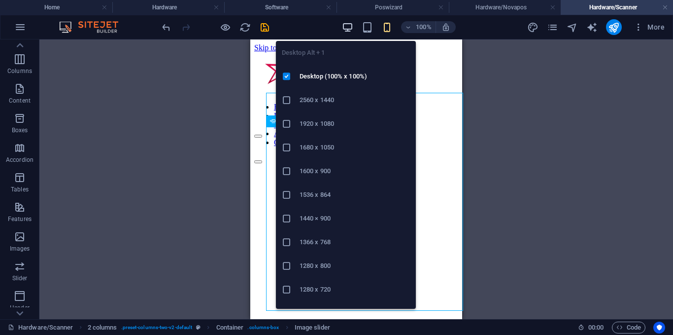
click at [353, 26] on icon "button" at bounding box center [347, 27] width 11 height 11
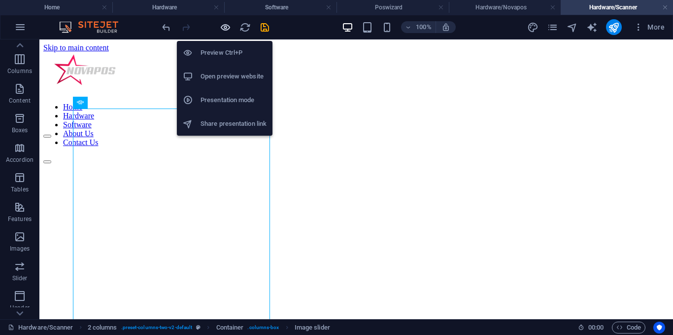
drag, startPoint x: 223, startPoint y: 30, endPoint x: 417, endPoint y: 157, distance: 232.1
click at [223, 30] on icon "button" at bounding box center [225, 27] width 11 height 11
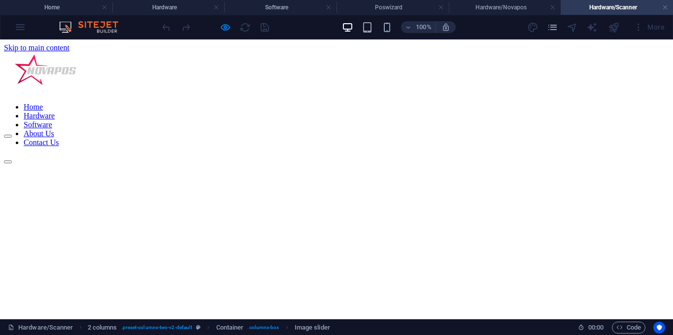
click at [55, 111] on link "Hardware" at bounding box center [39, 115] width 31 height 8
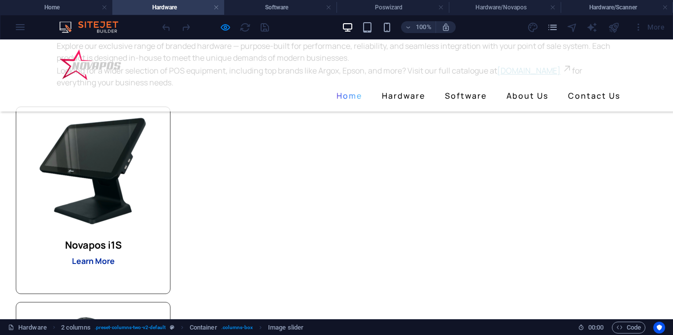
click at [115, 259] on strong "Learn More" at bounding box center [93, 260] width 43 height 11
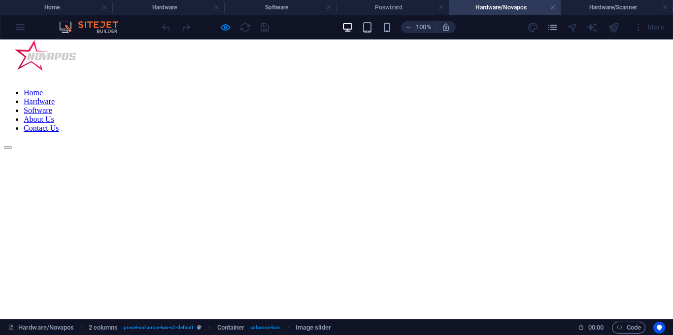
scroll to position [0, 0]
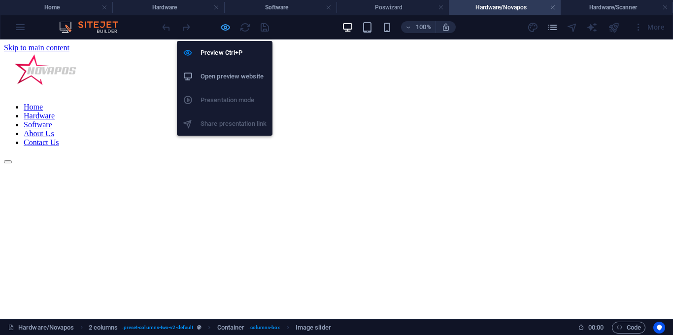
click at [226, 29] on icon "button" at bounding box center [225, 27] width 11 height 11
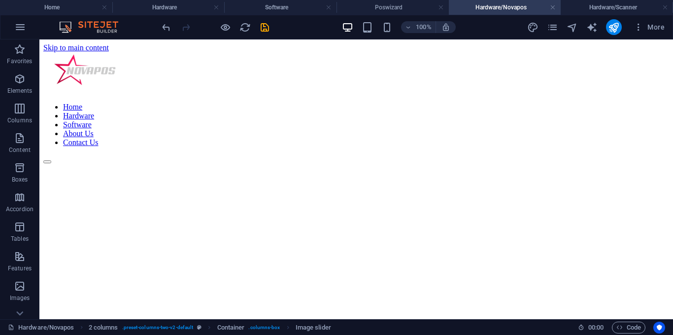
click at [364, 164] on figure at bounding box center [356, 164] width 626 height 0
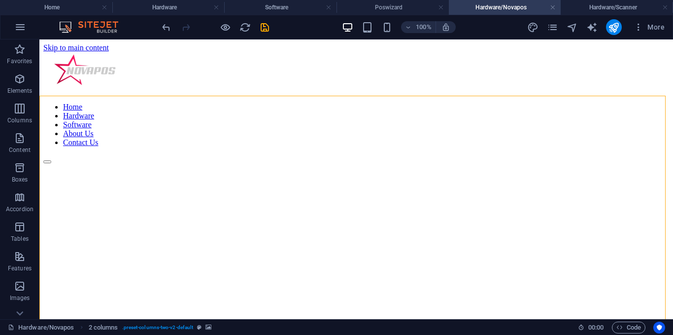
click at [295, 164] on figure at bounding box center [356, 164] width 626 height 0
click at [184, 164] on figure at bounding box center [356, 164] width 626 height 0
select select "px"
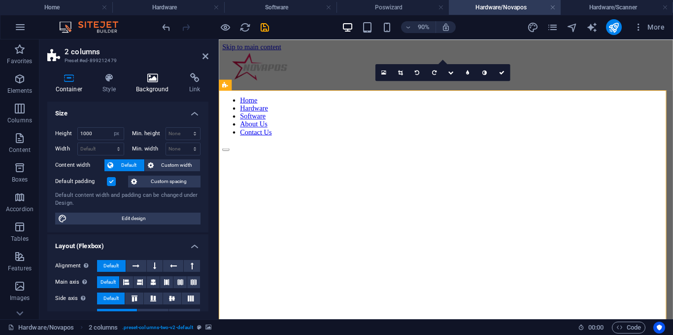
click at [163, 75] on icon at bounding box center [152, 78] width 49 height 10
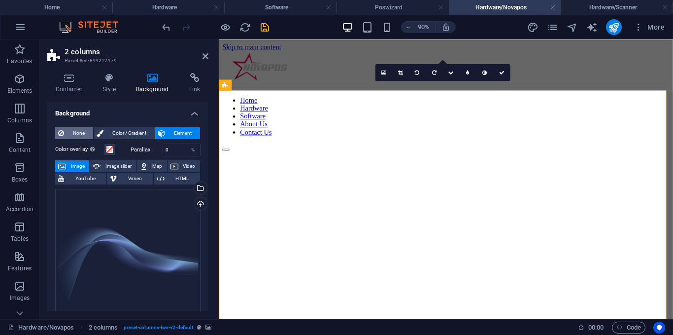
click at [77, 135] on span "None" at bounding box center [78, 133] width 23 height 12
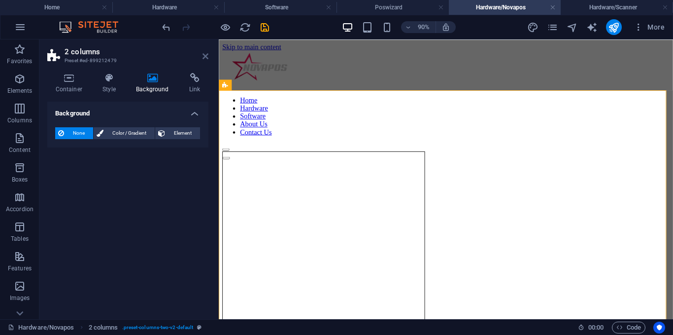
click at [207, 56] on icon at bounding box center [206, 56] width 6 height 8
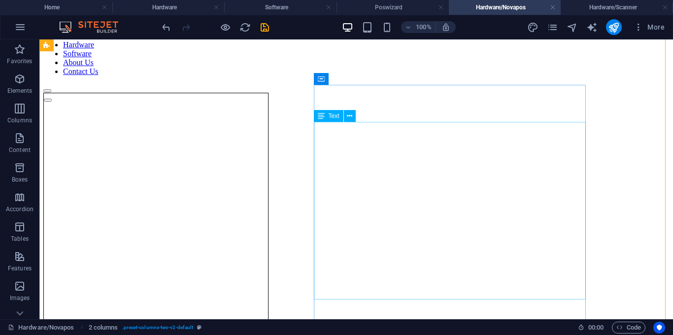
scroll to position [49, 0]
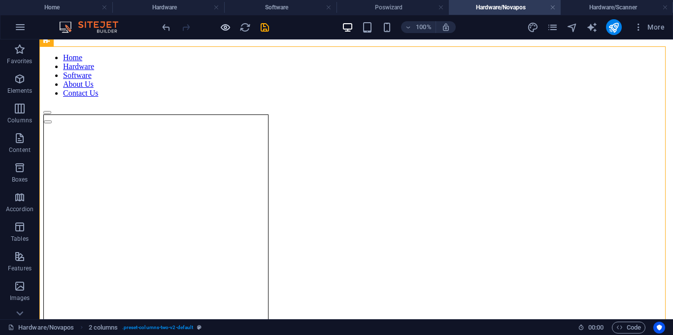
click at [222, 30] on icon "button" at bounding box center [225, 27] width 11 height 11
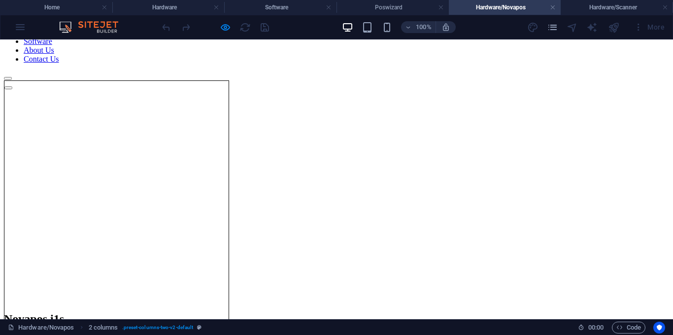
scroll to position [99, 0]
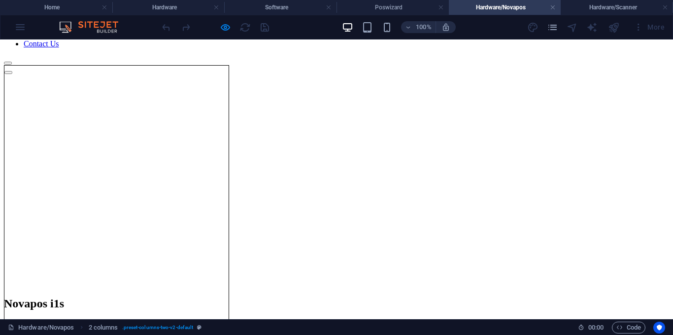
click at [55, 21] on link "Hardware" at bounding box center [39, 17] width 31 height 8
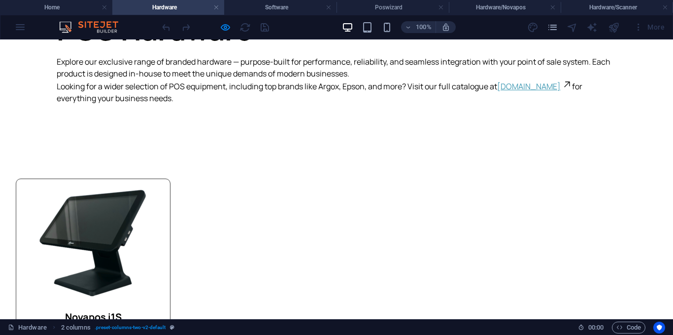
scroll to position [0, 0]
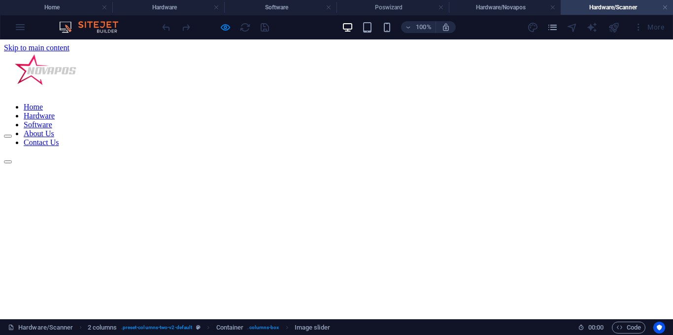
click at [43, 103] on link "Home" at bounding box center [33, 107] width 19 height 8
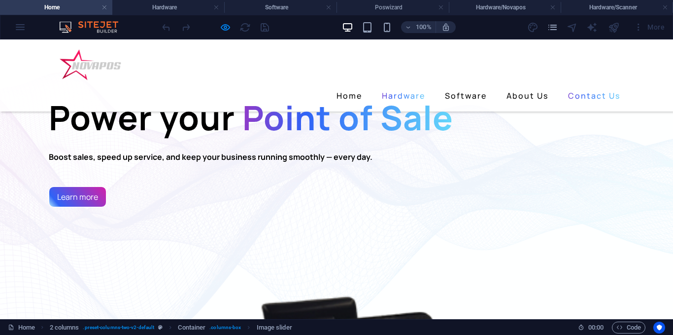
scroll to position [57, 0]
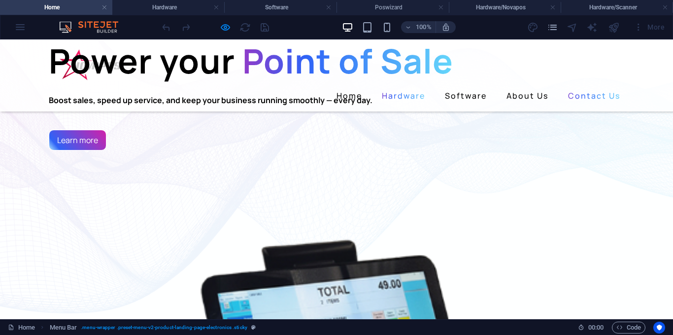
click at [387, 88] on link "Hardware" at bounding box center [403, 96] width 51 height 16
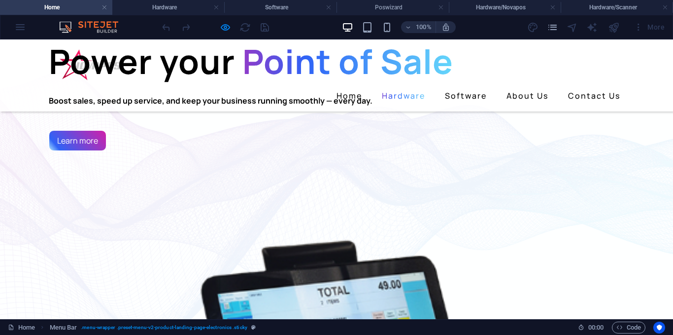
scroll to position [148, 0]
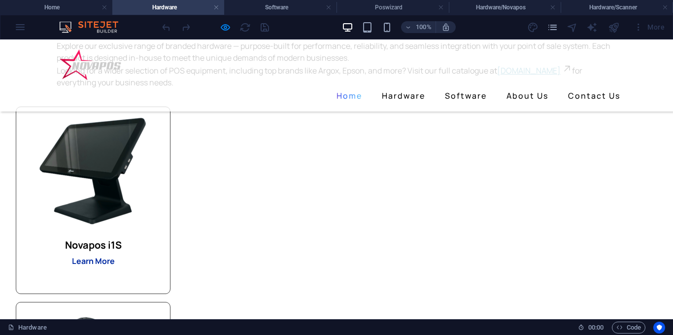
click at [115, 259] on strong "Learn More" at bounding box center [93, 260] width 43 height 11
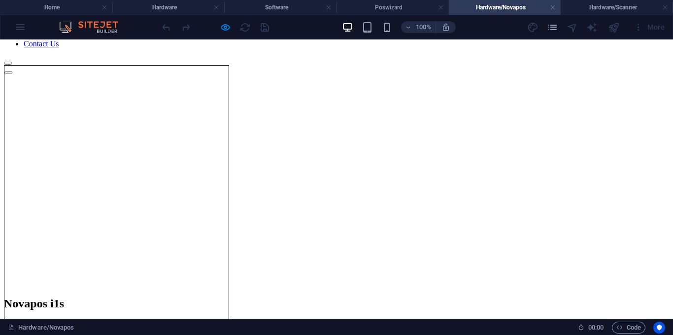
scroll to position [49, 0]
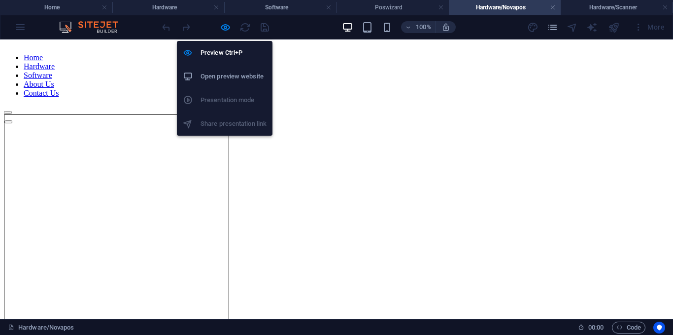
drag, startPoint x: 226, startPoint y: 30, endPoint x: 228, endPoint y: 127, distance: 97.1
click at [226, 30] on icon "button" at bounding box center [225, 27] width 11 height 11
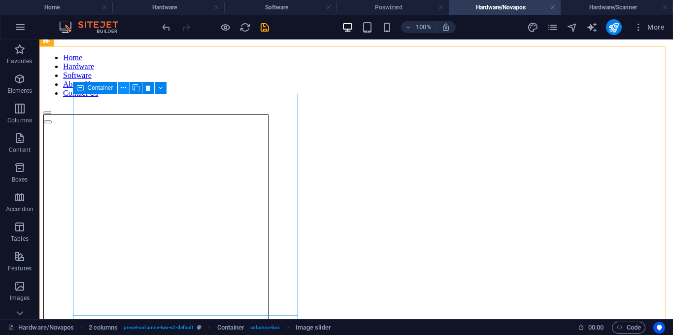
click at [127, 88] on button at bounding box center [124, 88] width 12 height 12
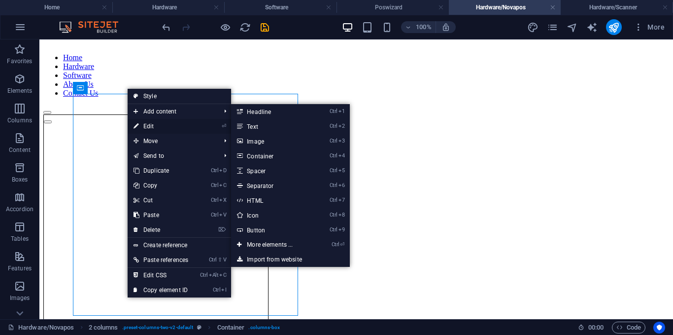
click at [155, 126] on link "⏎ Edit" at bounding box center [161, 126] width 67 height 15
select select "px"
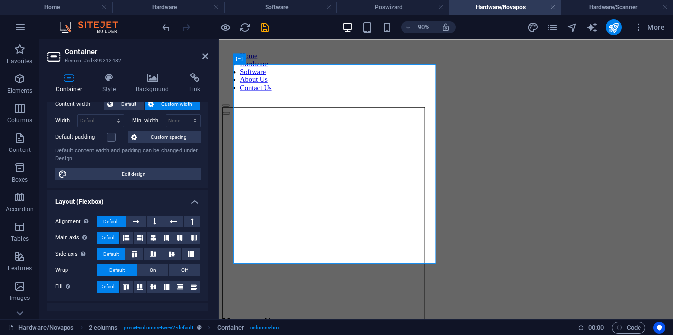
scroll to position [0, 0]
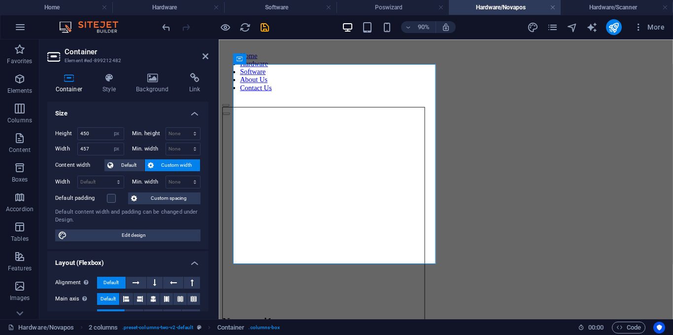
click at [110, 94] on div "Container Style Background Link Size Height 450 Default px rem % vh vw Min. hei…" at bounding box center [127, 192] width 161 height 238
click at [110, 91] on h4 "Style" at bounding box center [112, 83] width 34 height 21
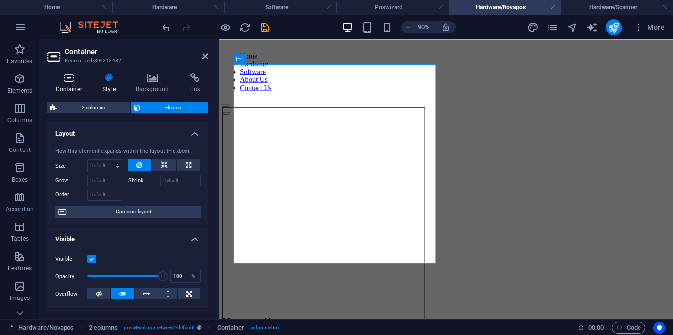
click at [73, 88] on h4 "Container" at bounding box center [70, 83] width 47 height 21
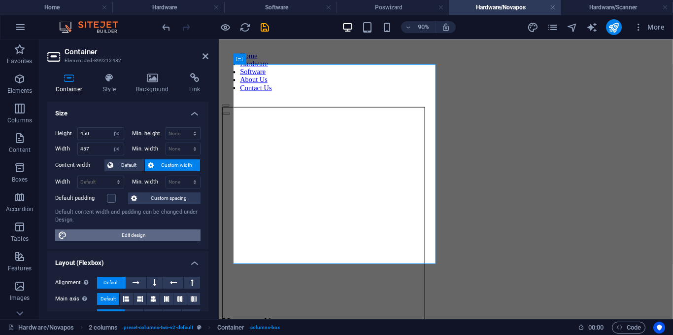
click at [99, 239] on span "Edit design" at bounding box center [134, 235] width 128 height 12
select select "px"
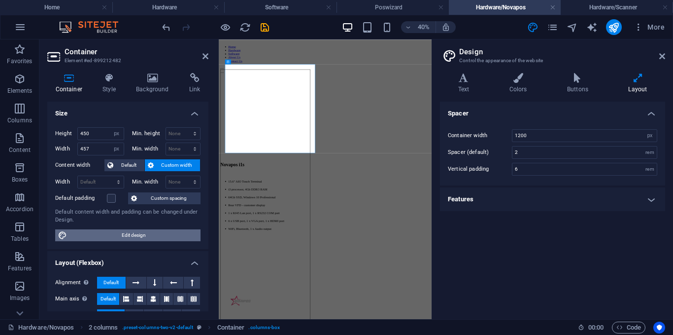
scroll to position [42, 0]
click at [502, 201] on h4 "Features" at bounding box center [552, 199] width 225 height 24
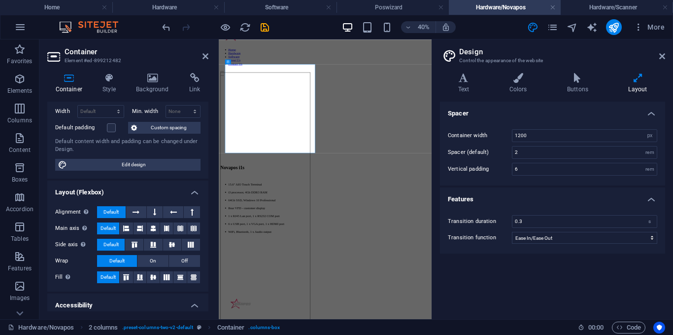
scroll to position [0, 0]
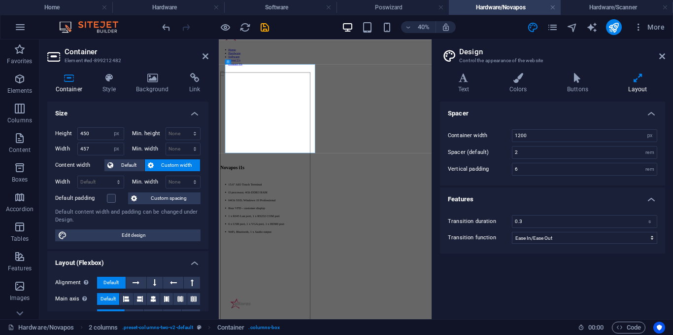
click at [107, 94] on div "Container Style Background Link Size Height 450 Default px rem % vh vw Min. hei…" at bounding box center [127, 192] width 161 height 238
click at [107, 91] on h4 "Style" at bounding box center [112, 83] width 34 height 21
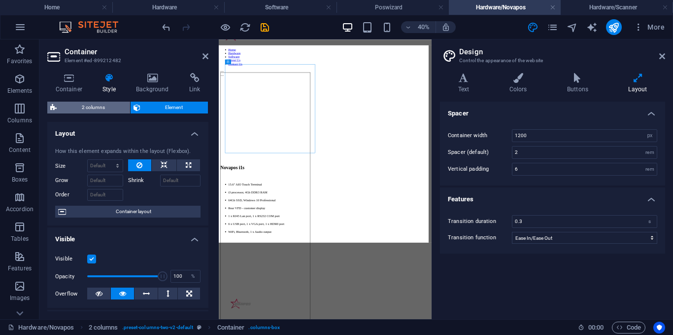
click at [100, 108] on span "2 columns" at bounding box center [94, 108] width 68 height 12
select select "rem"
select select "preset-columns-two-v2-default"
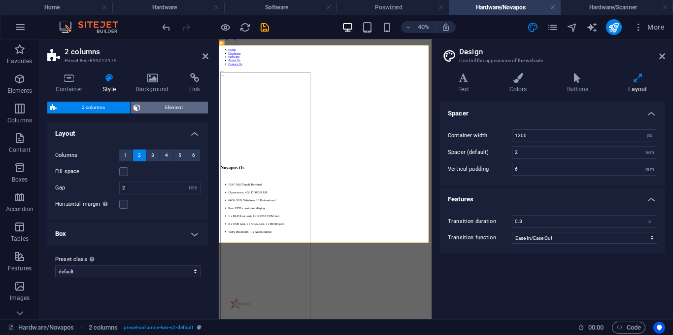
click at [165, 109] on span "Element" at bounding box center [174, 108] width 62 height 12
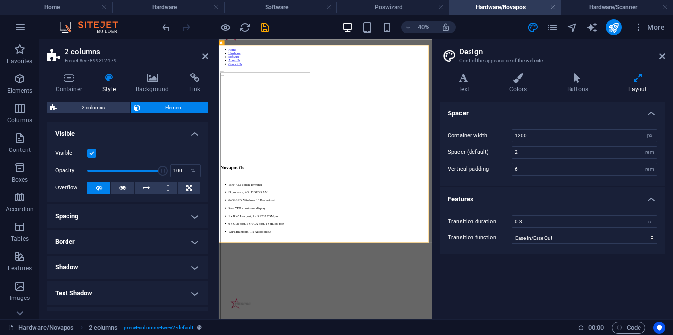
click at [97, 236] on h4 "Border" at bounding box center [127, 242] width 161 height 24
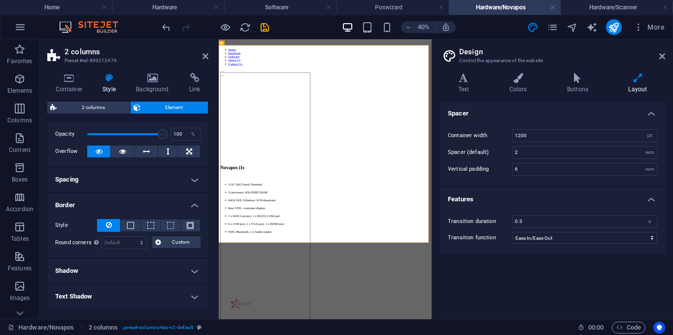
scroll to position [49, 0]
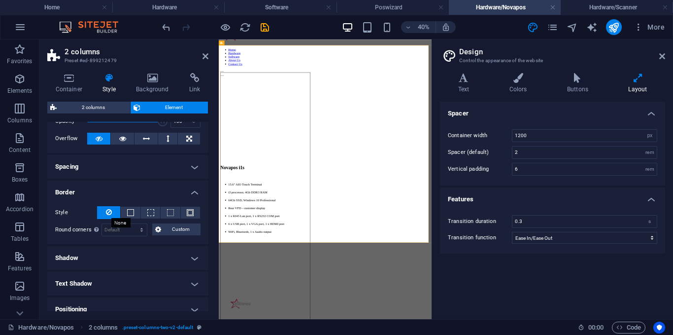
click at [110, 211] on icon at bounding box center [109, 212] width 6 height 12
click at [205, 53] on icon at bounding box center [206, 56] width 6 height 8
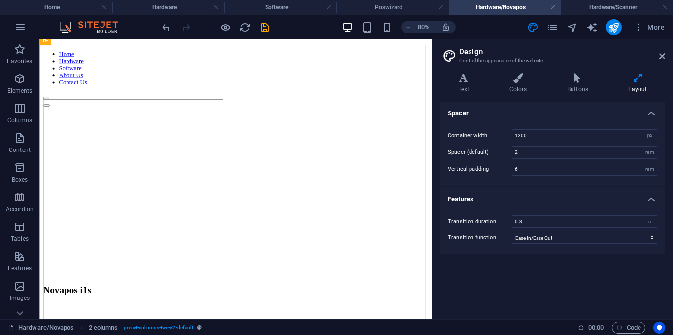
click at [665, 57] on aside "Design Control the appearance of the website Variants Text Colors Buttons Layou…" at bounding box center [553, 178] width 242 height 279
click at [661, 56] on icon at bounding box center [663, 56] width 6 height 8
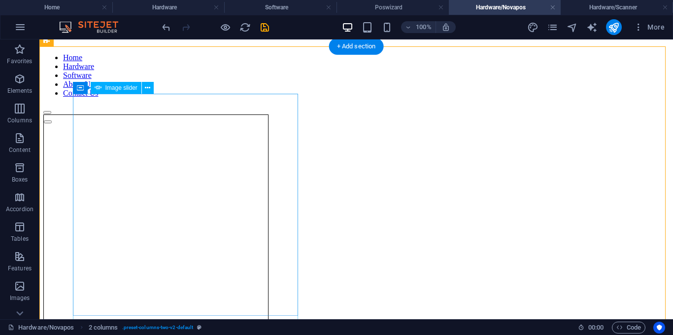
click at [144, 91] on button at bounding box center [148, 88] width 12 height 12
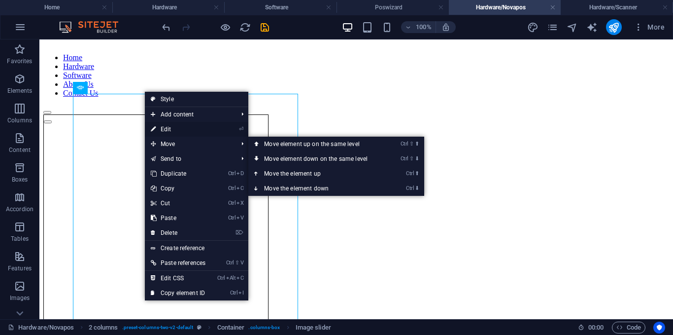
click at [166, 127] on link "⏎ Edit" at bounding box center [178, 129] width 67 height 15
select select "ms"
select select "s"
select select "progressive"
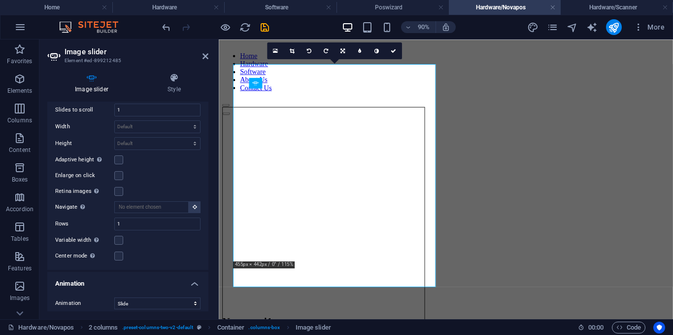
scroll to position [467, 0]
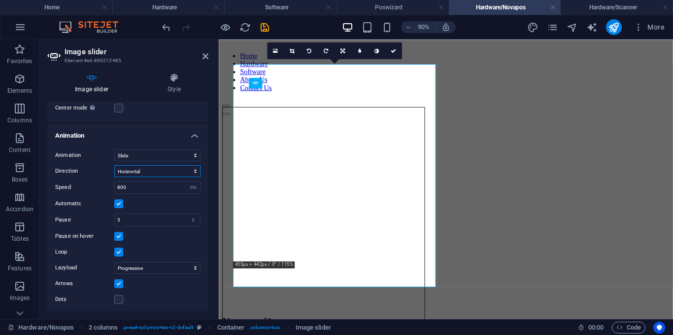
click at [193, 168] on select "Horizontal Vertical" at bounding box center [157, 171] width 86 height 12
click at [126, 299] on div "Dots" at bounding box center [127, 299] width 145 height 12
click at [121, 298] on label at bounding box center [118, 299] width 9 height 9
click at [0, 0] on input "Dots" at bounding box center [0, 0] width 0 height 0
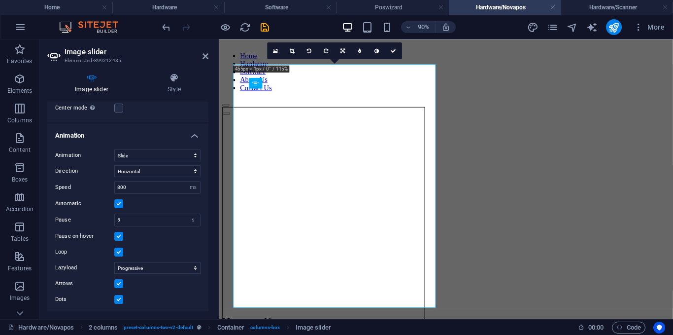
click at [118, 295] on label at bounding box center [118, 299] width 9 height 9
click at [0, 0] on input "Dots" at bounding box center [0, 0] width 0 height 0
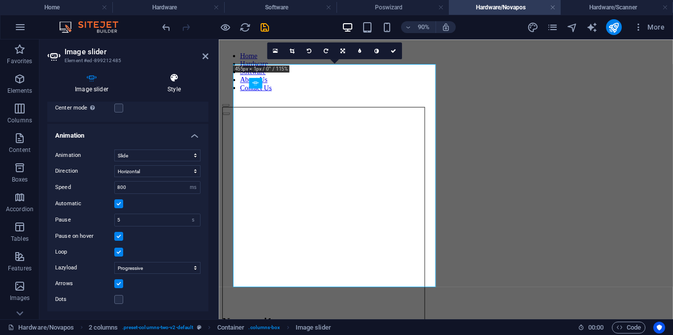
click at [174, 84] on h4 "Style" at bounding box center [174, 83] width 69 height 21
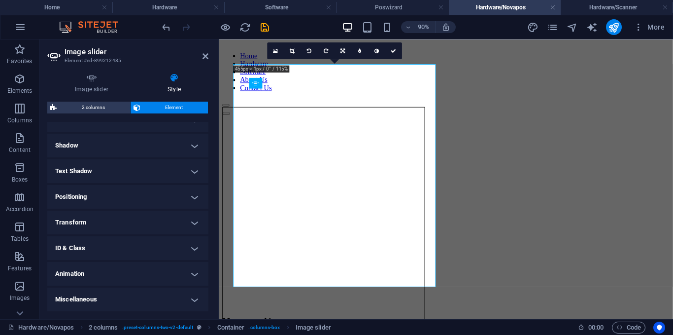
scroll to position [129, 0]
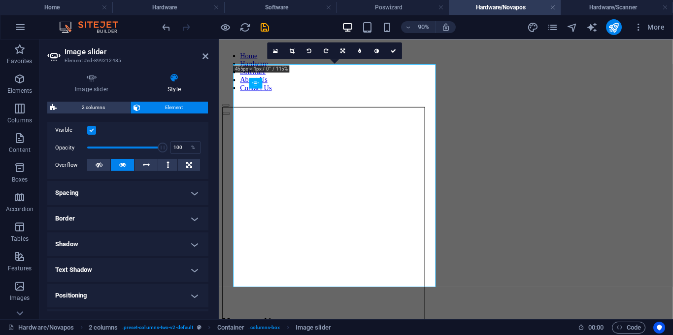
click at [107, 214] on h4 "Border" at bounding box center [127, 219] width 161 height 24
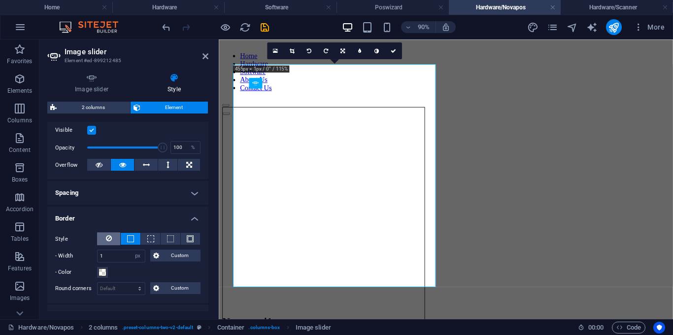
click at [108, 237] on icon at bounding box center [109, 238] width 6 height 12
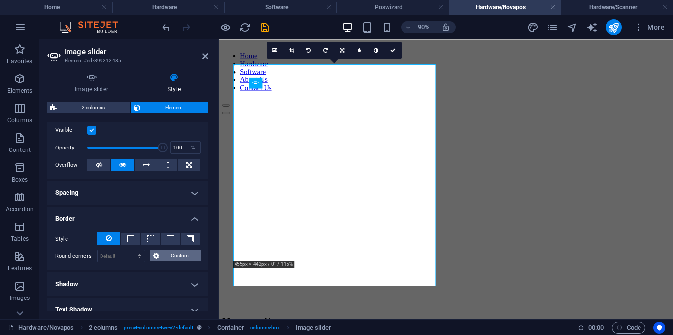
click at [177, 259] on span "Custom" at bounding box center [180, 255] width 36 height 12
click at [206, 56] on icon at bounding box center [206, 56] width 6 height 8
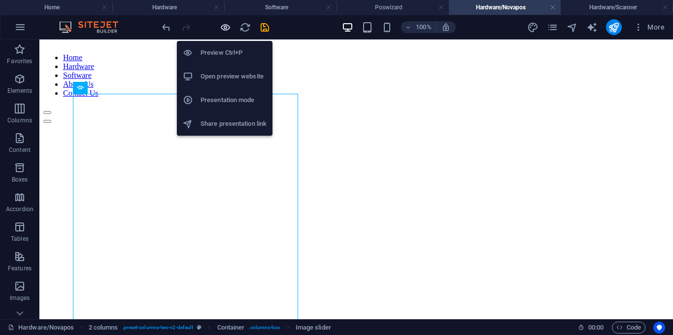
click at [227, 27] on icon "button" at bounding box center [225, 27] width 11 height 11
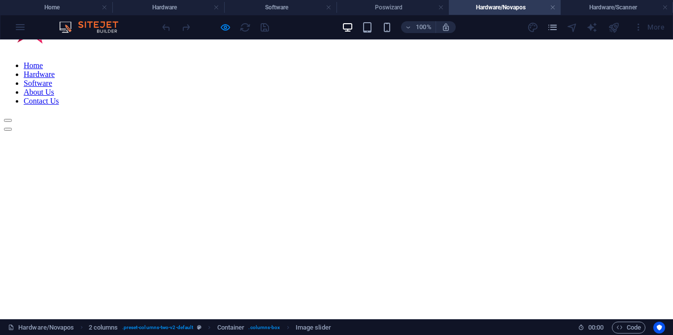
scroll to position [49, 0]
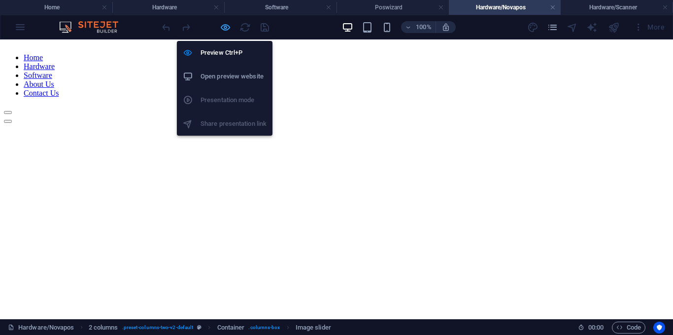
click at [221, 28] on icon "button" at bounding box center [225, 27] width 11 height 11
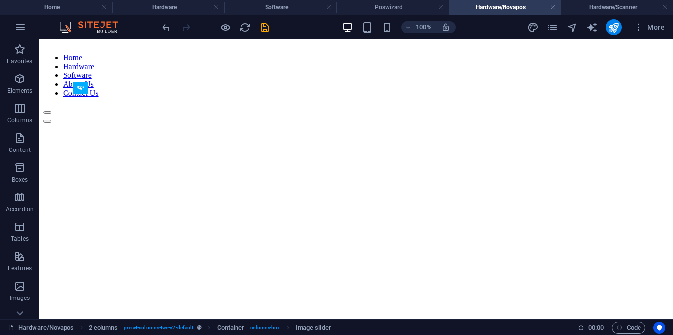
click at [381, 26] on div "100%" at bounding box center [399, 27] width 114 height 16
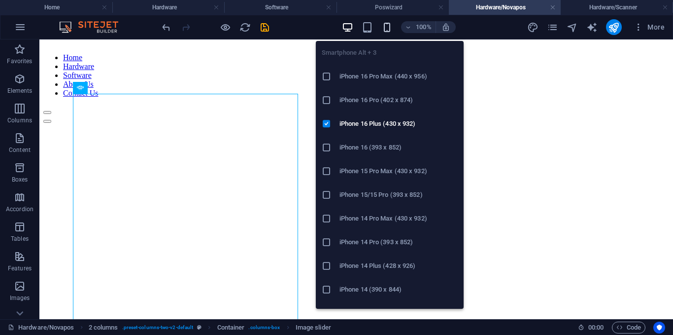
click at [384, 26] on icon "button" at bounding box center [387, 27] width 11 height 11
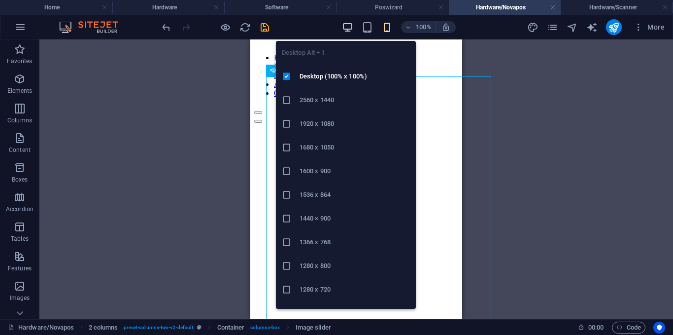
click at [348, 34] on div "Desktop Alt + 1 Desktop (100% x 100%) 2560 x 1440 1920 x 1080 1680 x [PHONE_NUM…" at bounding box center [346, 171] width 140 height 276
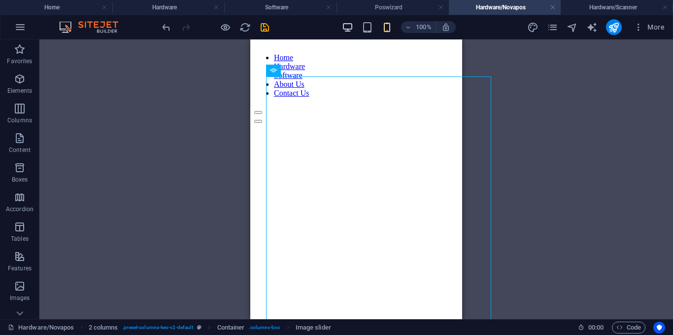
drag, startPoint x: 339, startPoint y: 24, endPoint x: 344, endPoint y: 28, distance: 6.0
click at [344, 28] on div "100% More" at bounding box center [414, 27] width 509 height 16
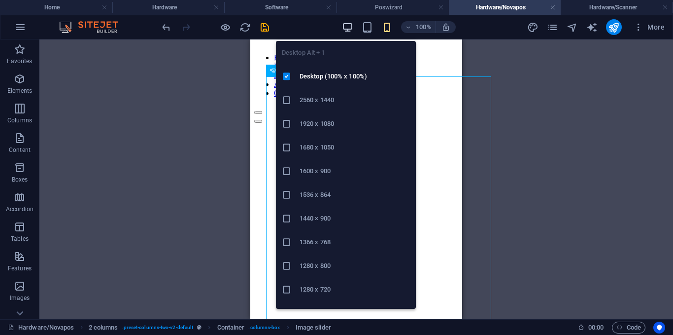
click at [344, 28] on icon "button" at bounding box center [347, 27] width 11 height 11
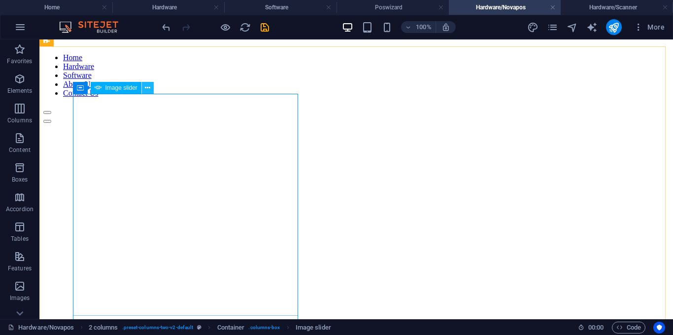
click at [144, 88] on button at bounding box center [148, 88] width 12 height 12
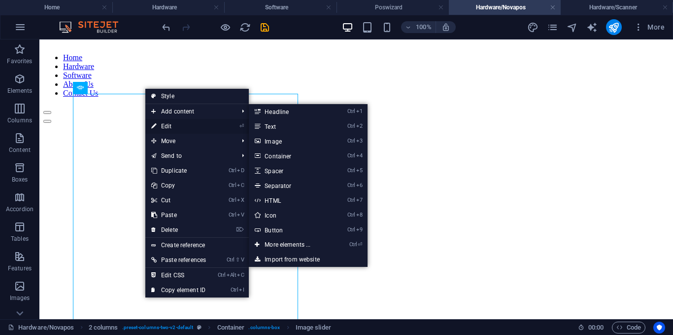
click at [159, 122] on link "⏎ Edit" at bounding box center [178, 126] width 67 height 15
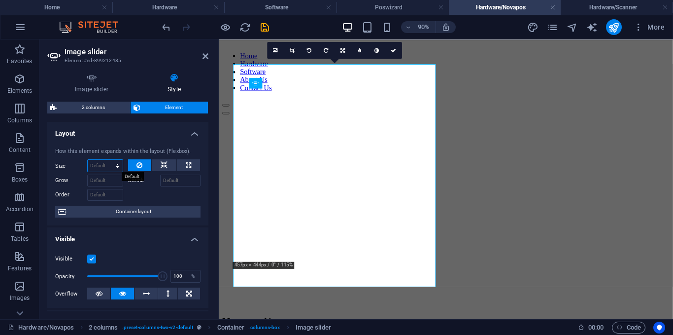
click at [103, 163] on select "Default auto px % 1/1 1/2 1/3 1/4 1/5 1/6 1/7 1/8 1/9 1/10" at bounding box center [105, 166] width 35 height 12
select select "px"
click at [107, 160] on select "Default auto px % 1/1 1/2 1/3 1/4 1/5 1/6 1/7 1/8 1/9 1/10" at bounding box center [105, 166] width 35 height 12
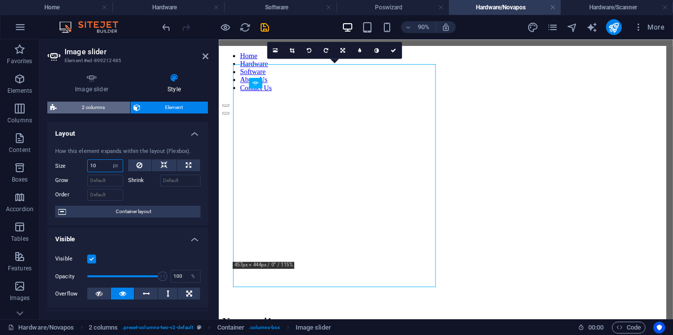
type input "1"
type input "2"
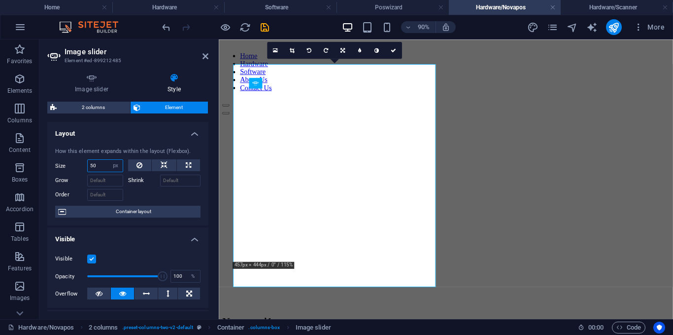
click at [101, 164] on input "50" at bounding box center [105, 166] width 35 height 12
type input "5"
type input "150"
click at [104, 164] on input "150" at bounding box center [105, 166] width 35 height 12
click at [137, 161] on icon at bounding box center [140, 165] width 6 height 12
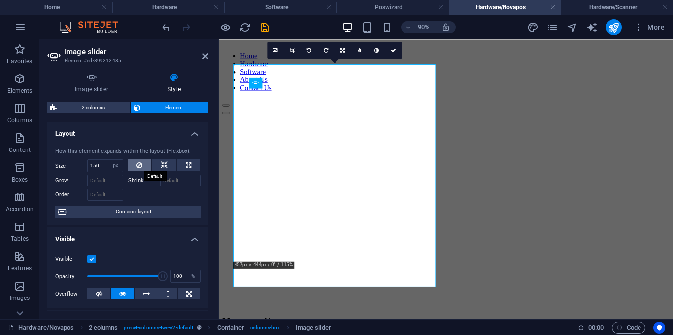
select select "DISABLED_OPTION_VALUE"
drag, startPoint x: 158, startPoint y: 161, endPoint x: 174, endPoint y: 154, distance: 17.0
click at [159, 159] on button at bounding box center [164, 165] width 25 height 12
click at [183, 163] on button at bounding box center [188, 165] width 23 height 12
type input "100"
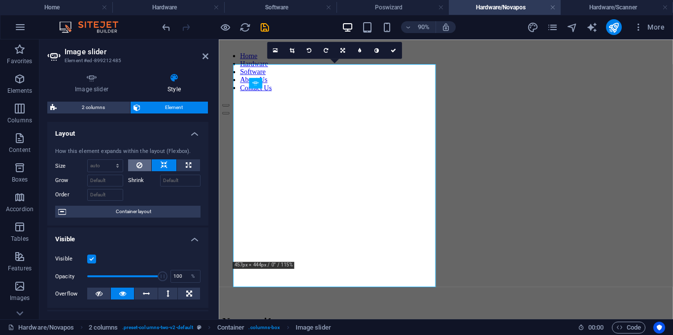
select select "%"
click at [135, 162] on button at bounding box center [140, 165] width 24 height 12
select select "DISABLED_OPTION_VALUE"
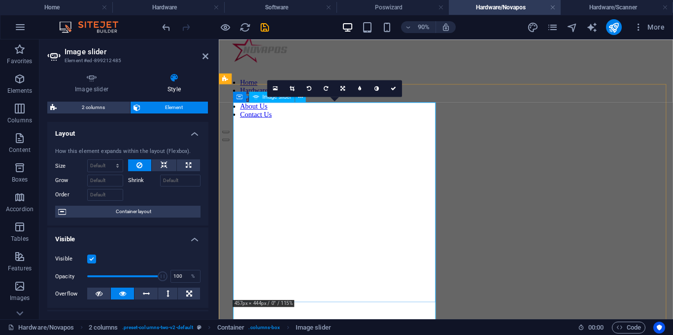
scroll to position [0, 0]
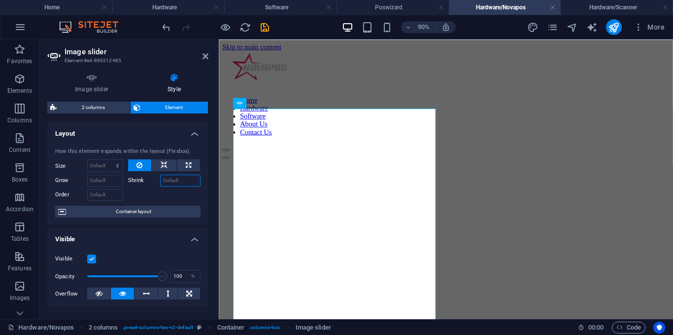
click at [180, 183] on input "Shrink" at bounding box center [180, 180] width 41 height 12
click at [161, 167] on icon at bounding box center [164, 165] width 7 height 12
click at [185, 182] on input "Shrink" at bounding box center [180, 180] width 41 height 12
type input "50"
click at [266, 28] on icon "save" at bounding box center [264, 27] width 11 height 11
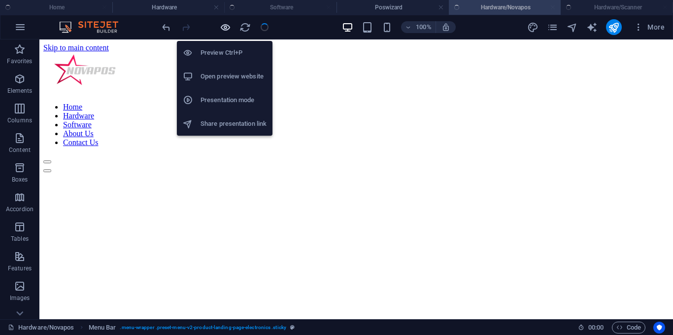
click at [226, 30] on icon "button" at bounding box center [225, 27] width 11 height 11
